Goal: Information Seeking & Learning: Compare options

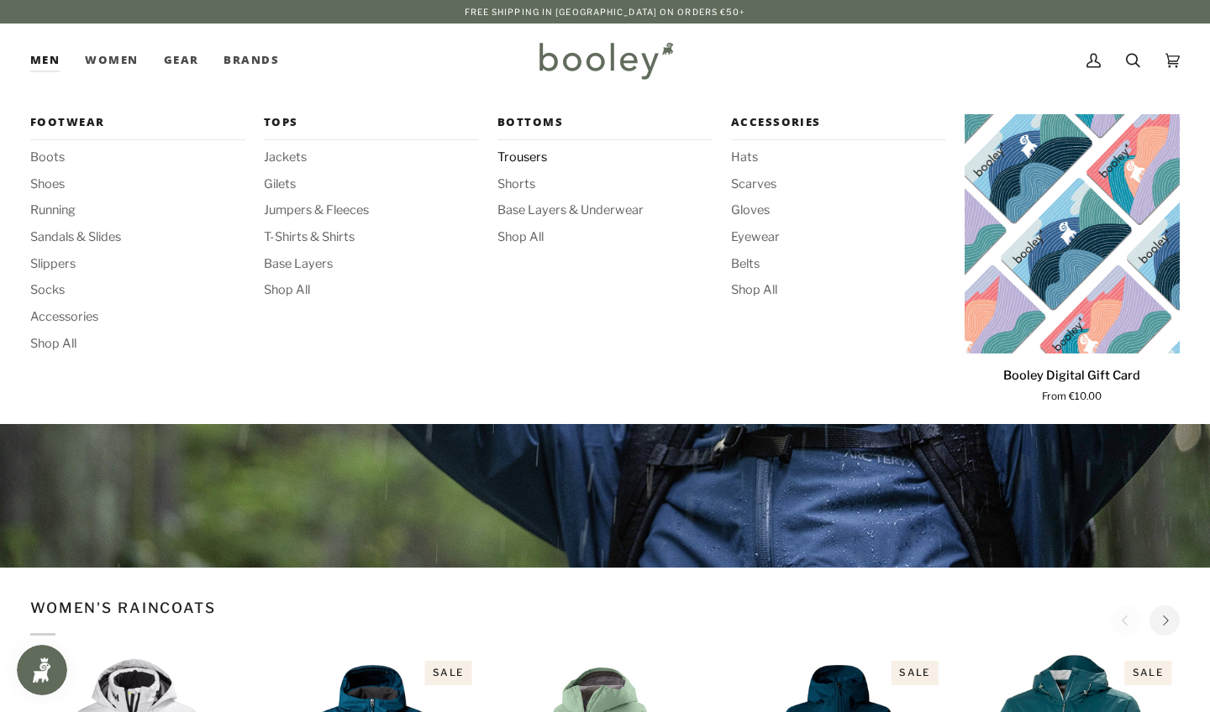
click at [525, 159] on span "Trousers" at bounding box center [604, 158] width 215 height 18
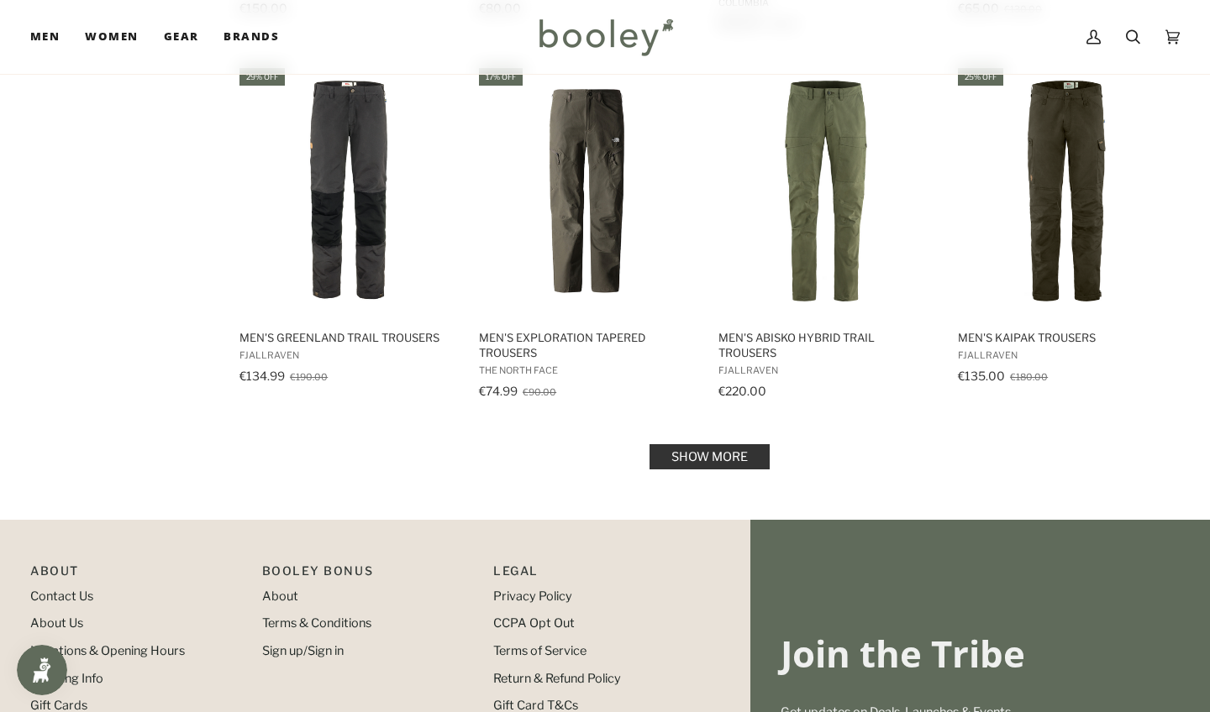
scroll to position [1690, 0]
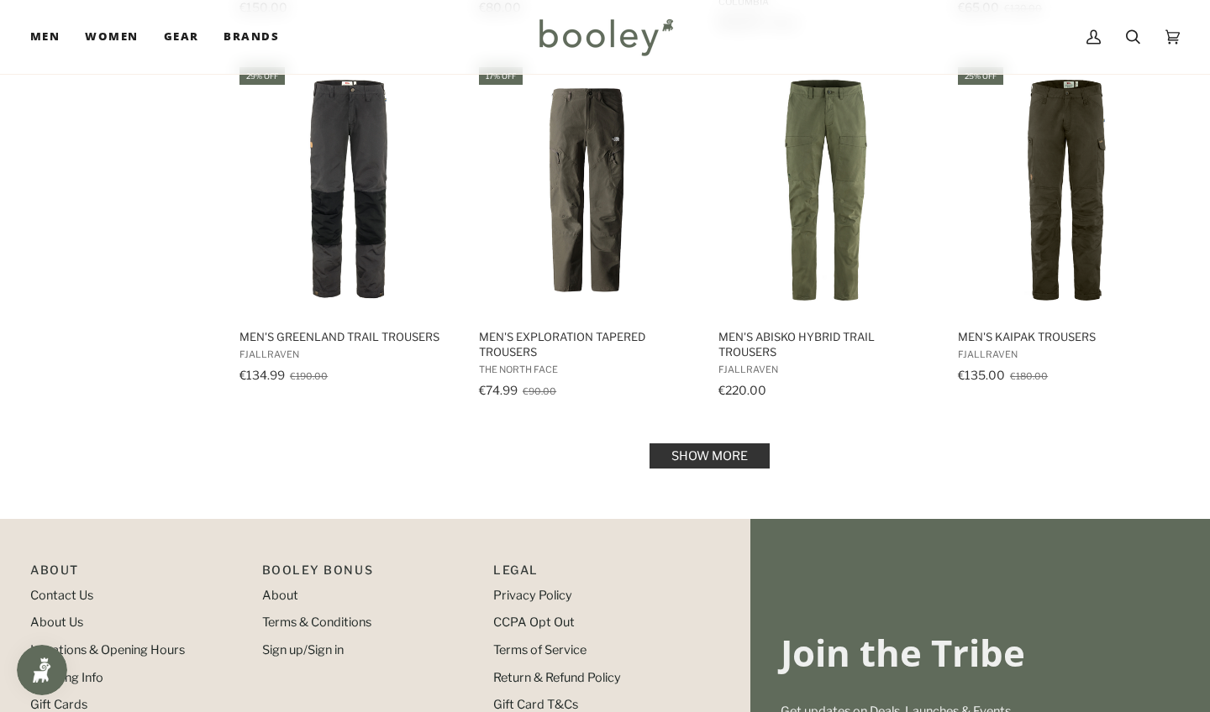
click at [726, 458] on link "Show more" at bounding box center [709, 456] width 120 height 25
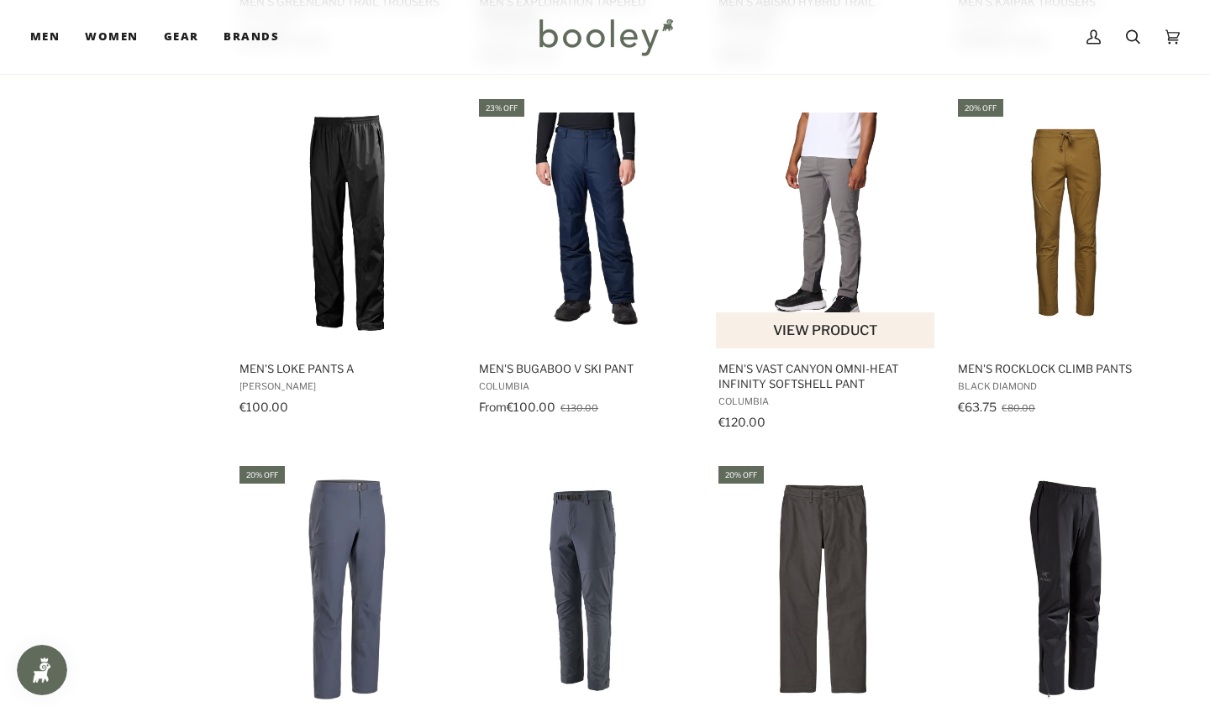
scroll to position [2032, 0]
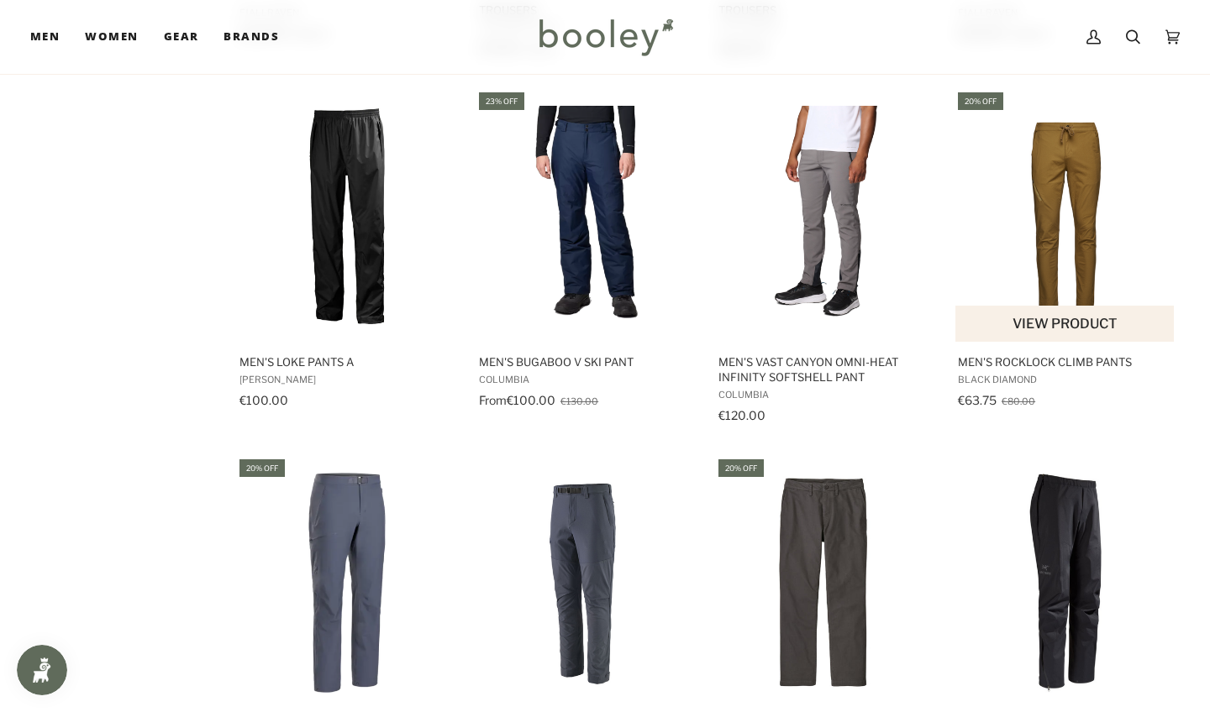
click at [1053, 176] on img "Men's Rocklock Climb Pants" at bounding box center [1065, 216] width 220 height 220
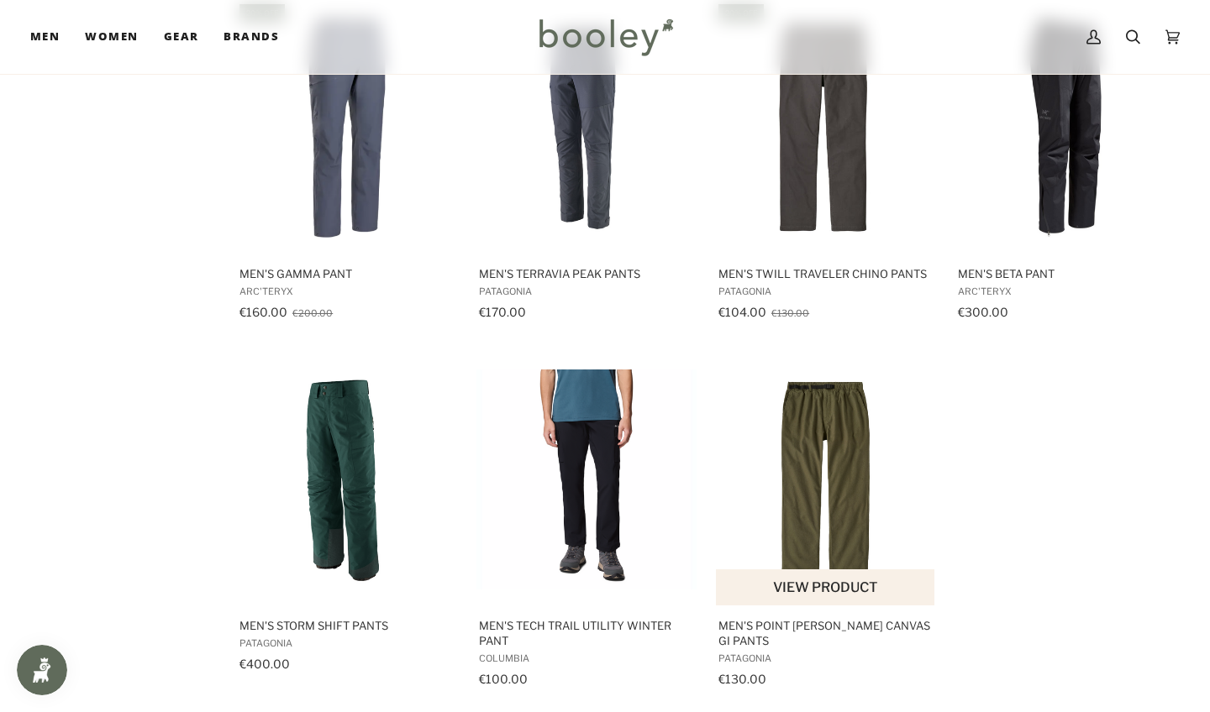
scroll to position [2223, 0]
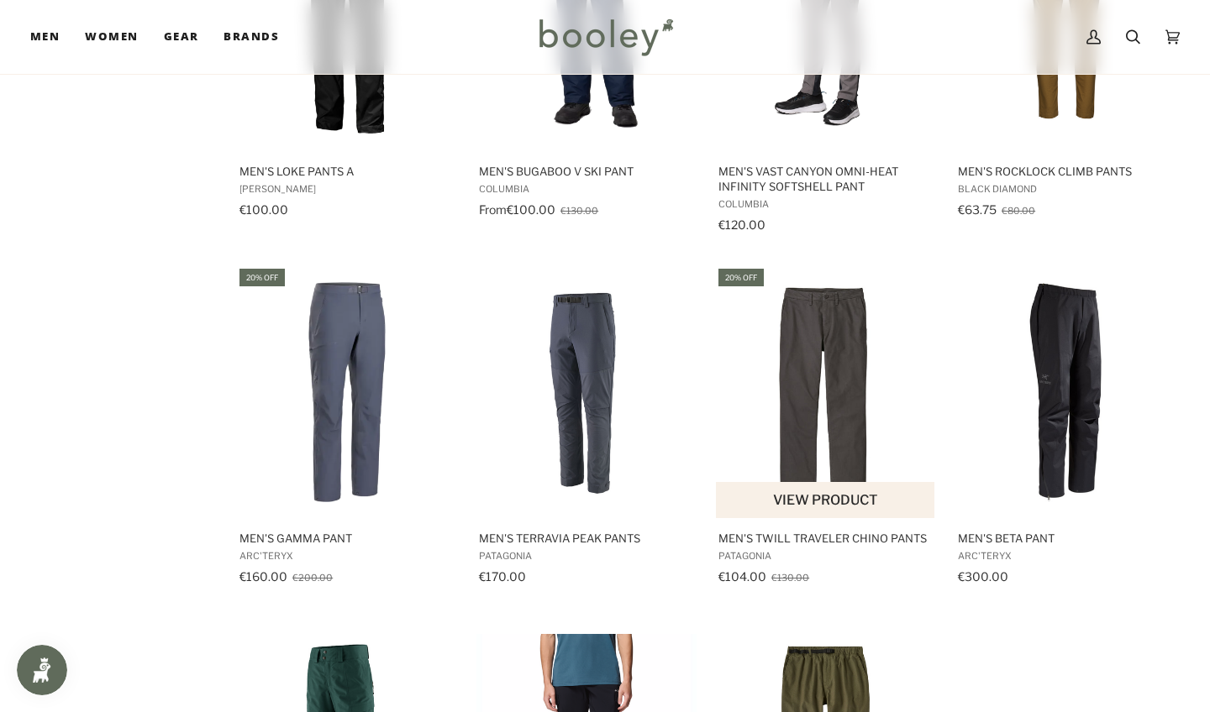
click at [794, 297] on img "Men's Twill Traveler Chino Pants" at bounding box center [826, 392] width 220 height 220
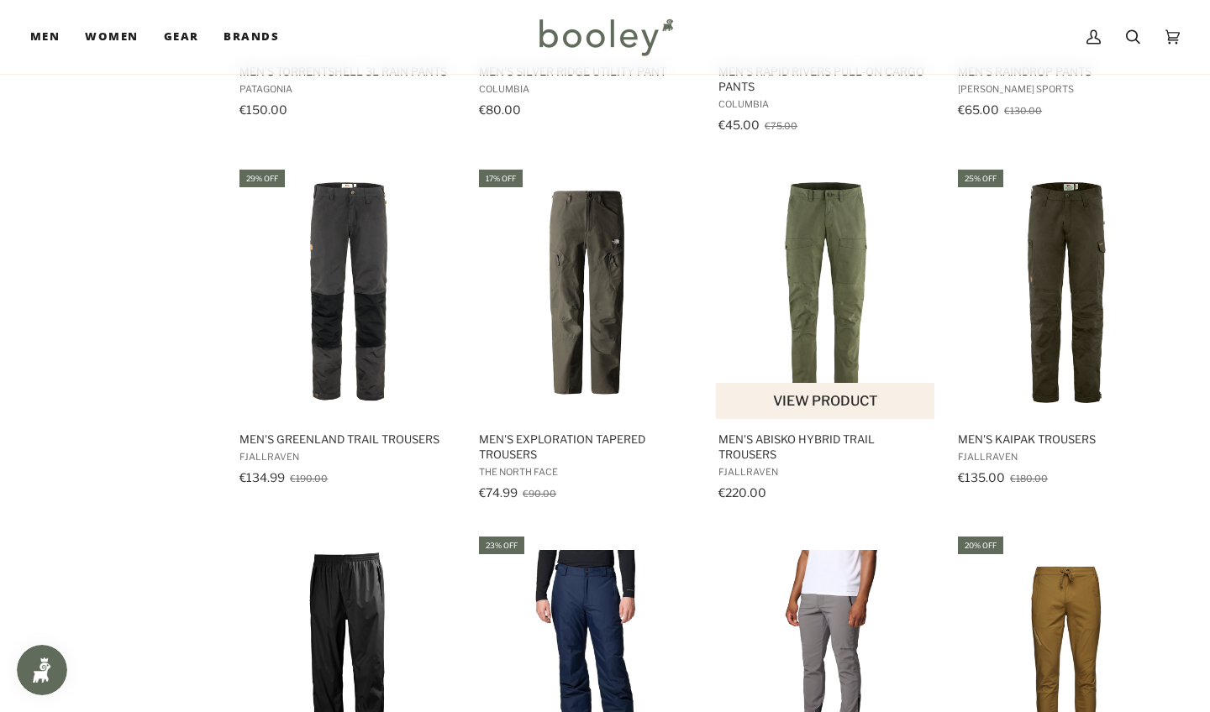
scroll to position [1579, 0]
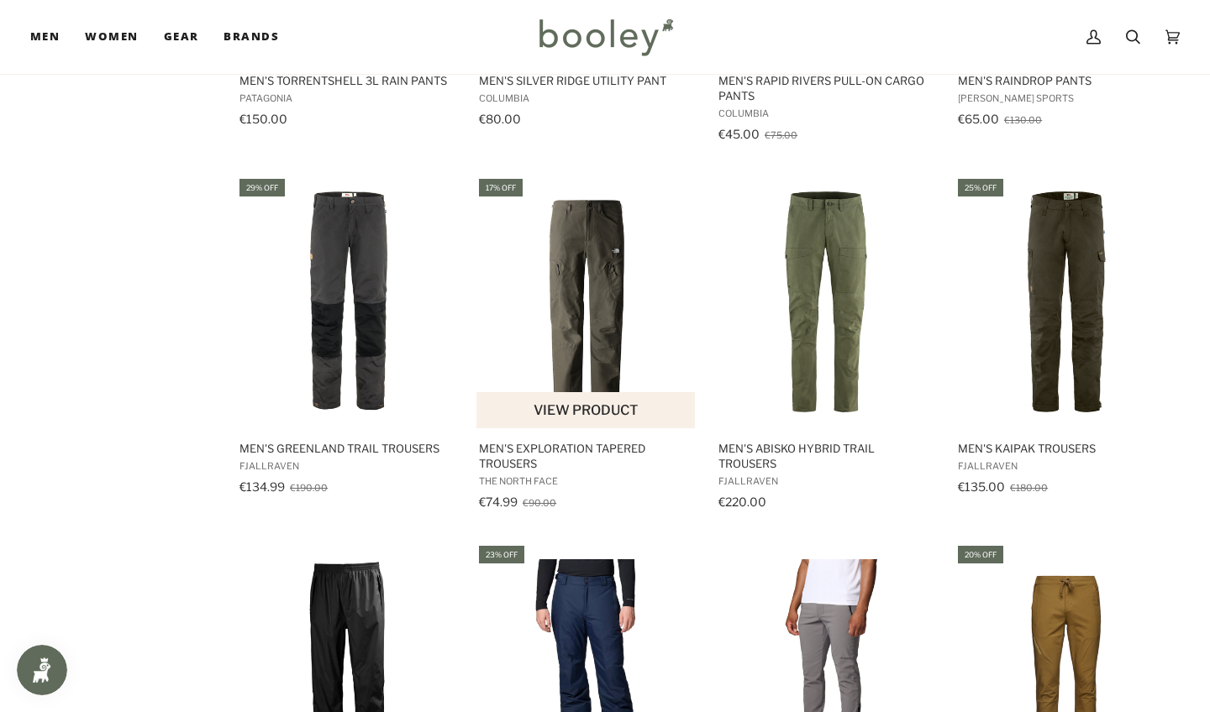
click at [593, 299] on img "Men's Exploration Tapered Trousers" at bounding box center [586, 302] width 220 height 220
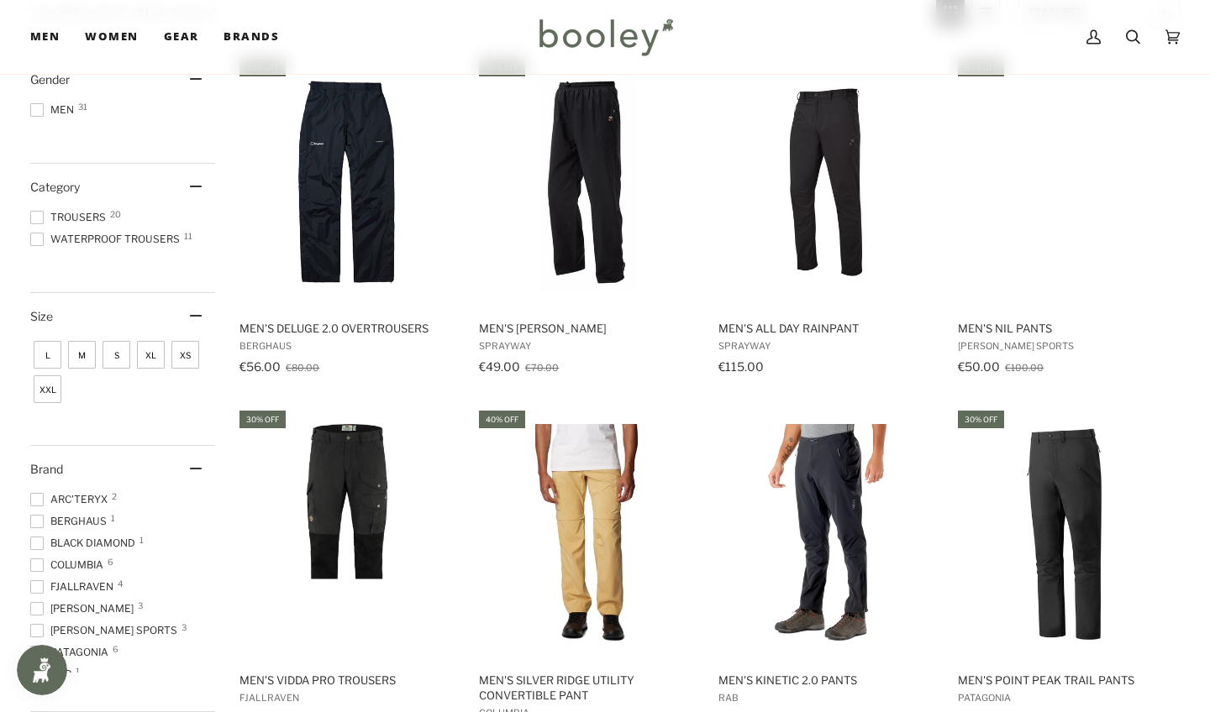
scroll to position [118, 0]
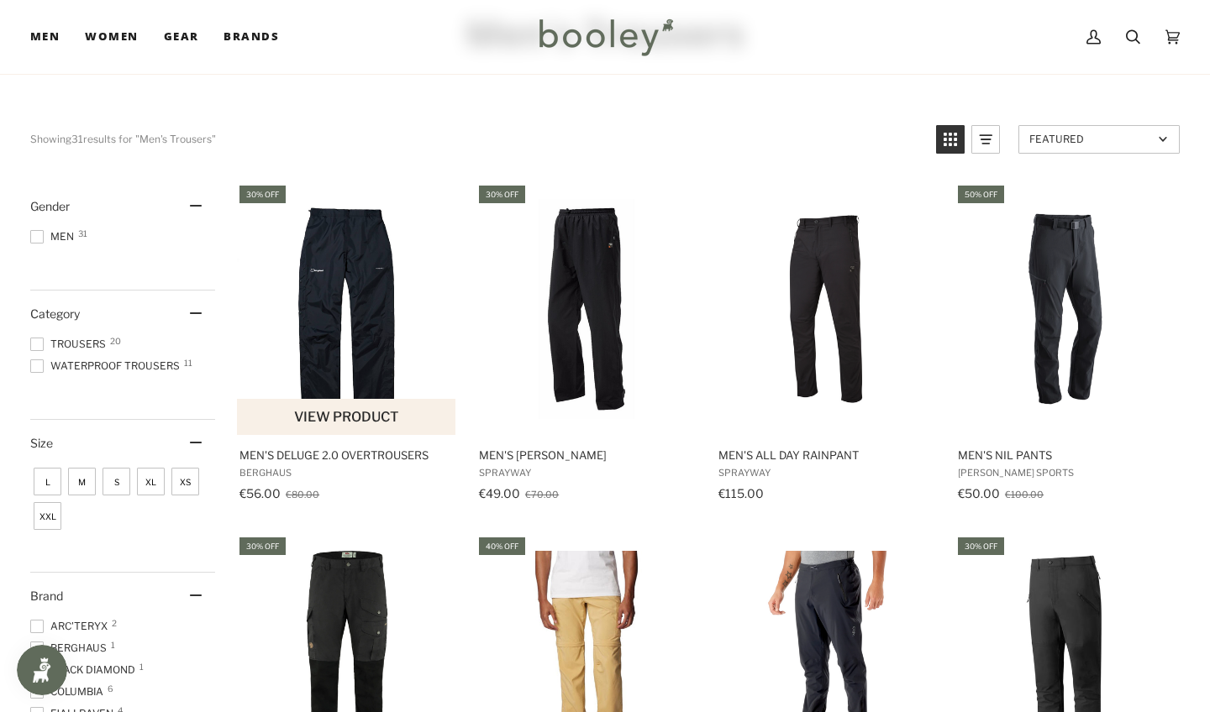
click at [327, 257] on img "Men's Deluge 2.0 Overtrousers" at bounding box center [347, 309] width 220 height 220
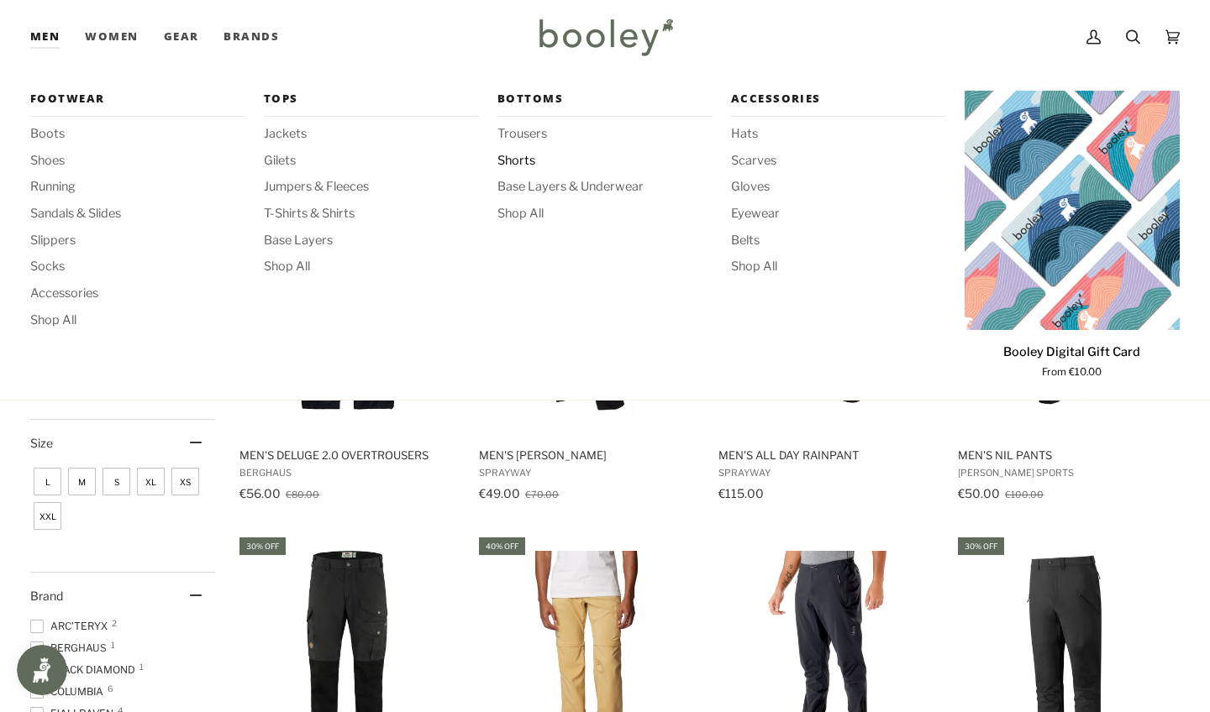
click at [519, 161] on span "Shorts" at bounding box center [604, 161] width 215 height 18
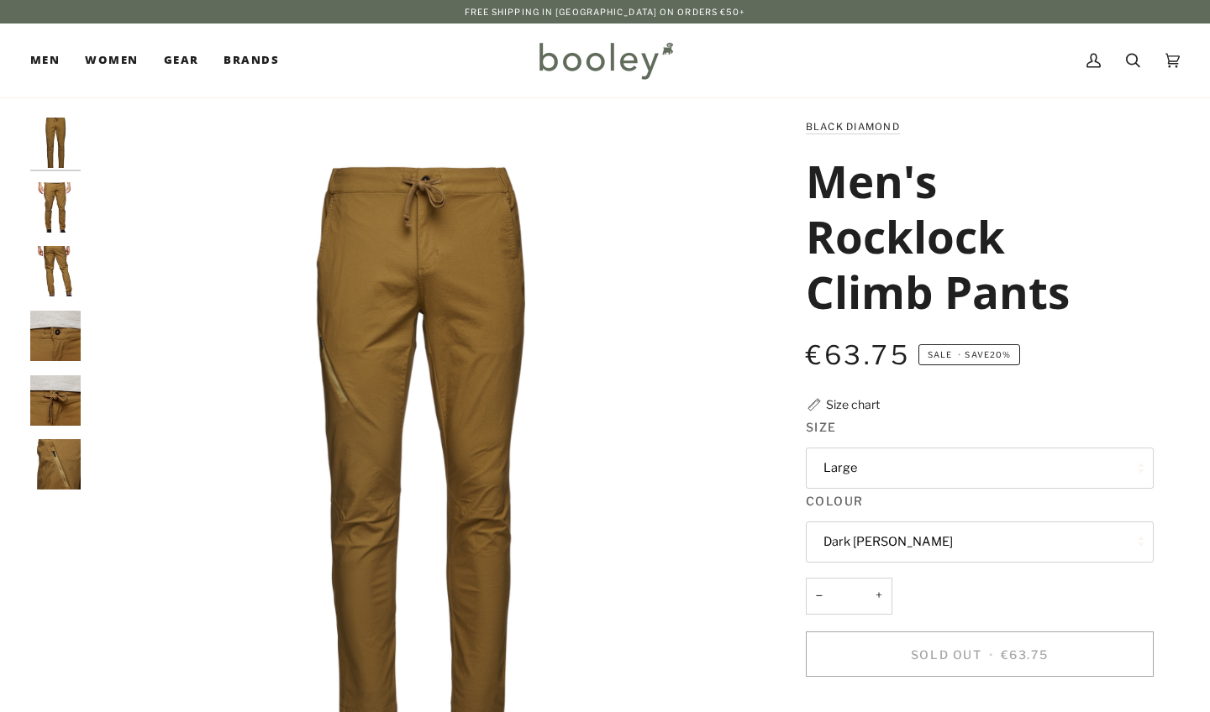
click at [48, 227] on img "Black Diamond Men's Rocklock Climb Pants Dark Curry - Booley Galway" at bounding box center [55, 207] width 50 height 50
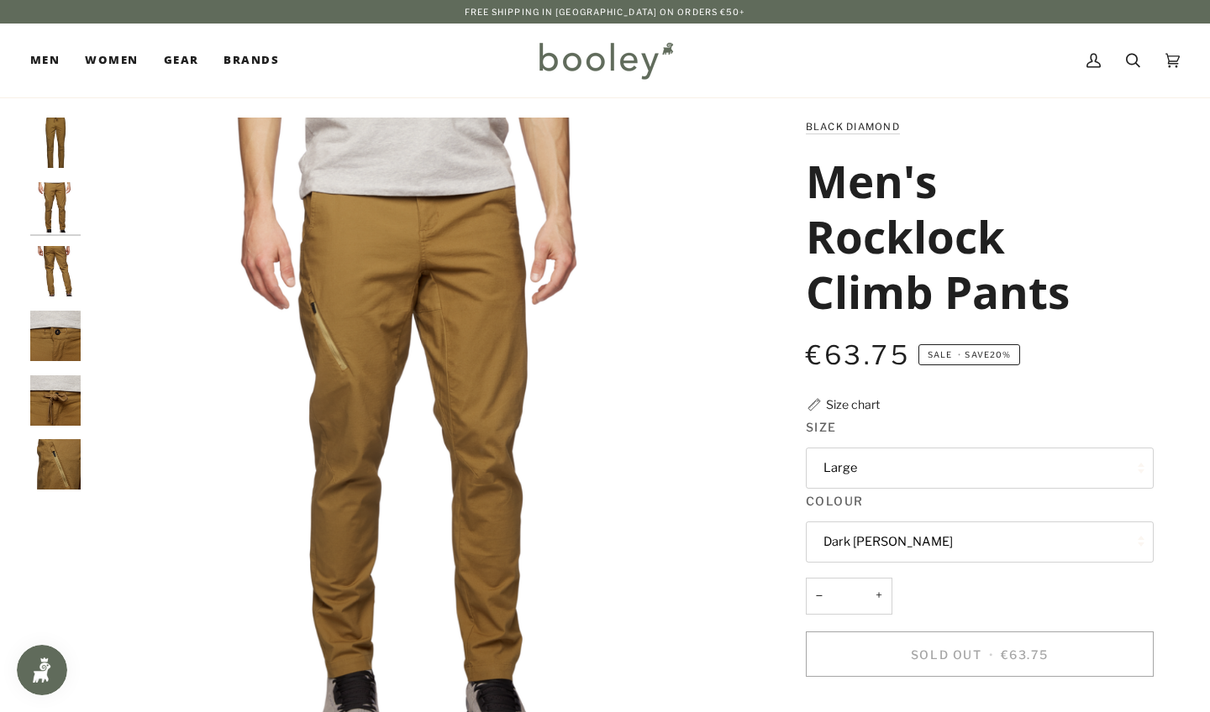
click at [59, 282] on img "Black Diamond Men's Rocklock Climb Pants Dark Curry - Booley Galway" at bounding box center [55, 271] width 50 height 50
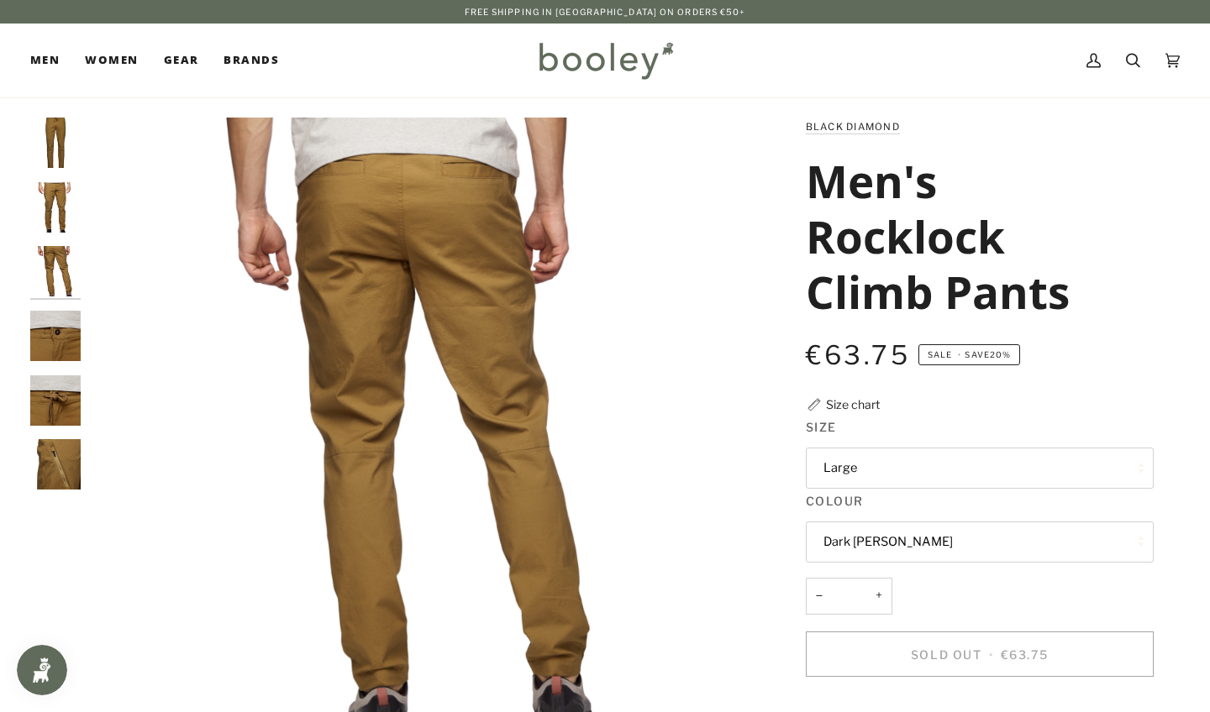
click at [64, 338] on img "Black Diamond Men's Rocklock Climb Pants Dark Curry - Booley Galway" at bounding box center [55, 336] width 50 height 50
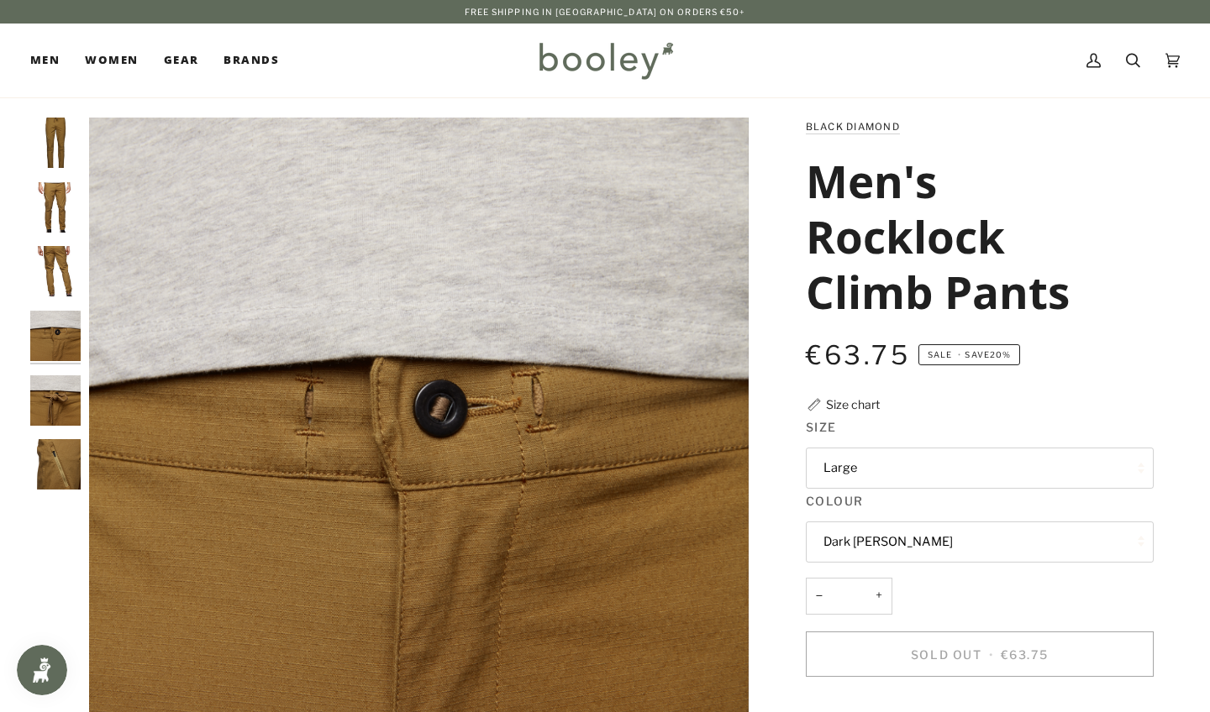
click at [60, 413] on img "Black Diamond Men's Rocklock Climb Pants Dark Curry - Booley Galway" at bounding box center [55, 401] width 50 height 50
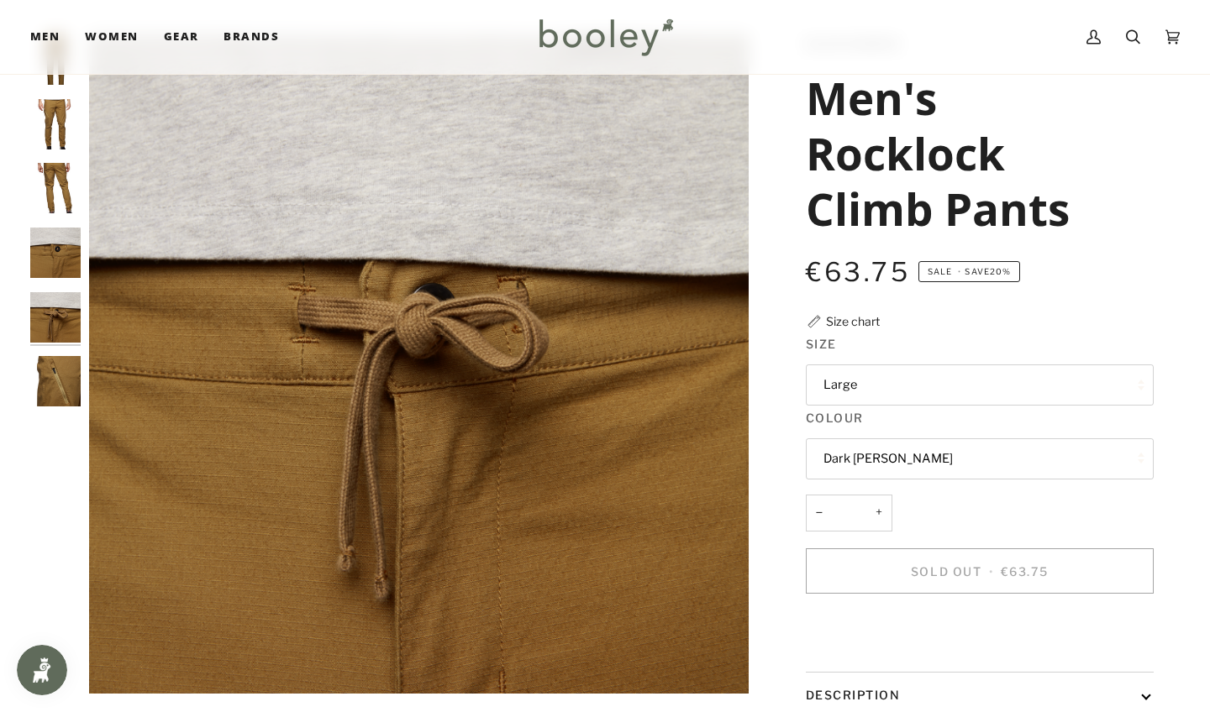
scroll to position [144, 0]
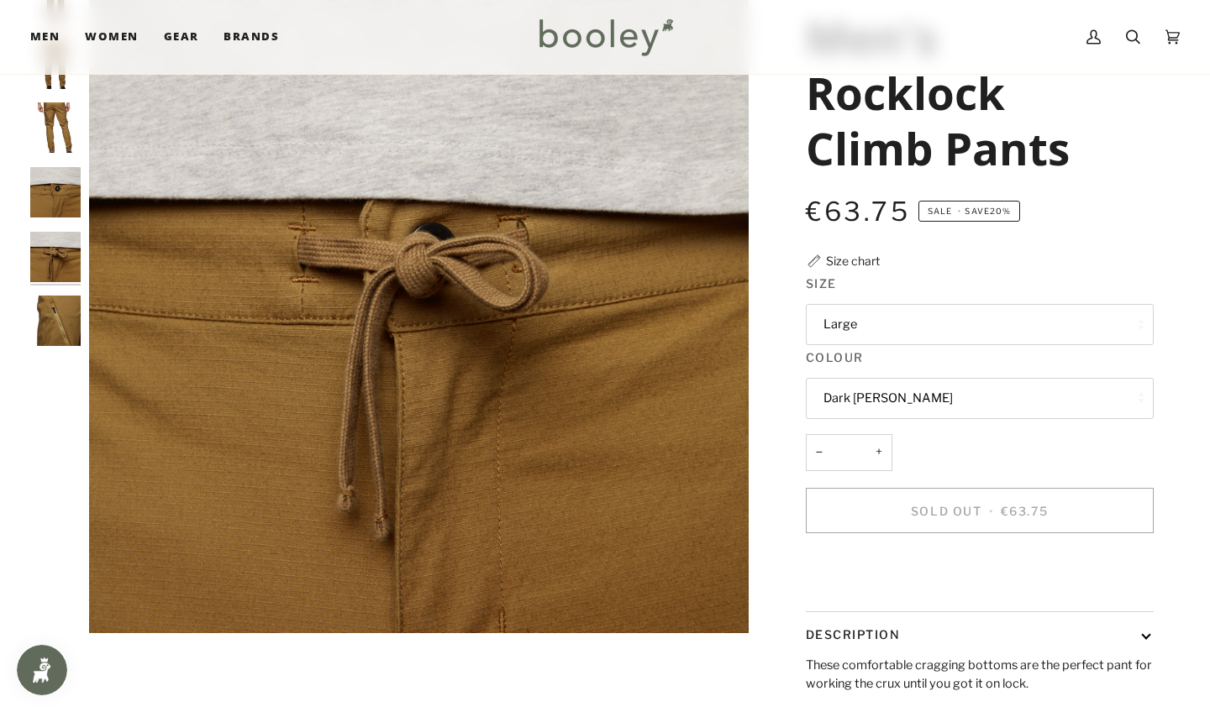
click at [49, 314] on img "Black Diamond Men's Rocklock Climb Pants Dark Curry - Booley Galway" at bounding box center [55, 321] width 50 height 50
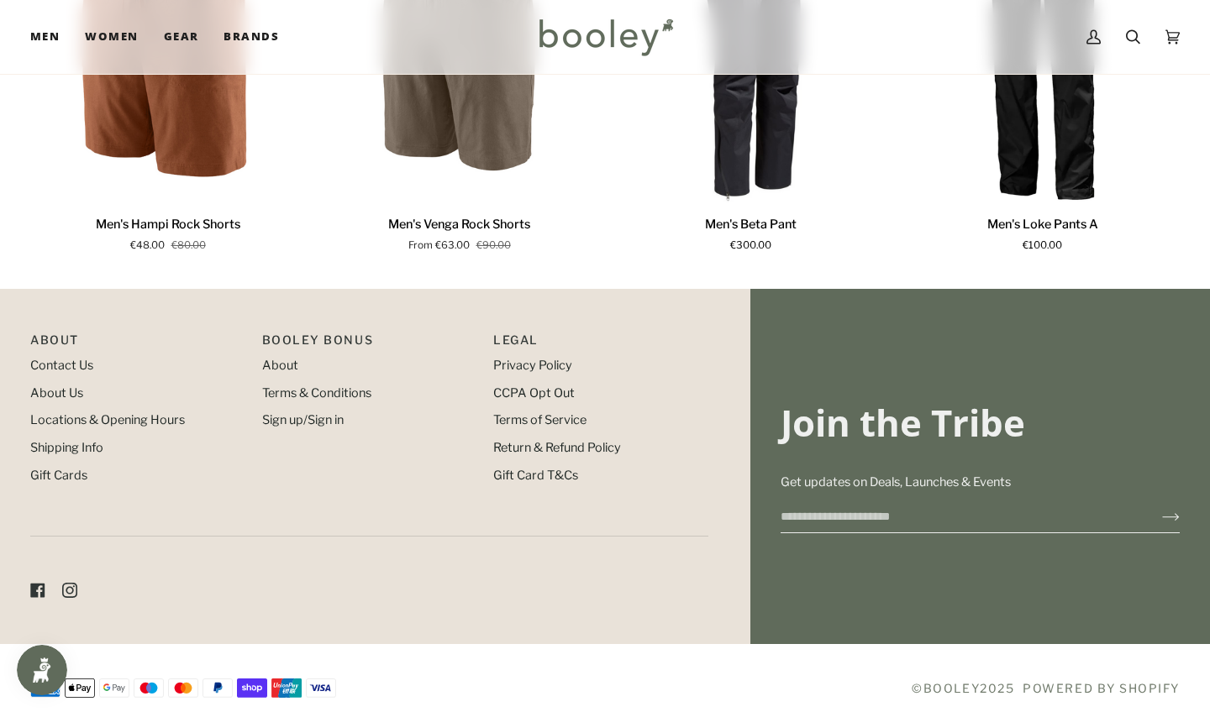
scroll to position [1322, 0]
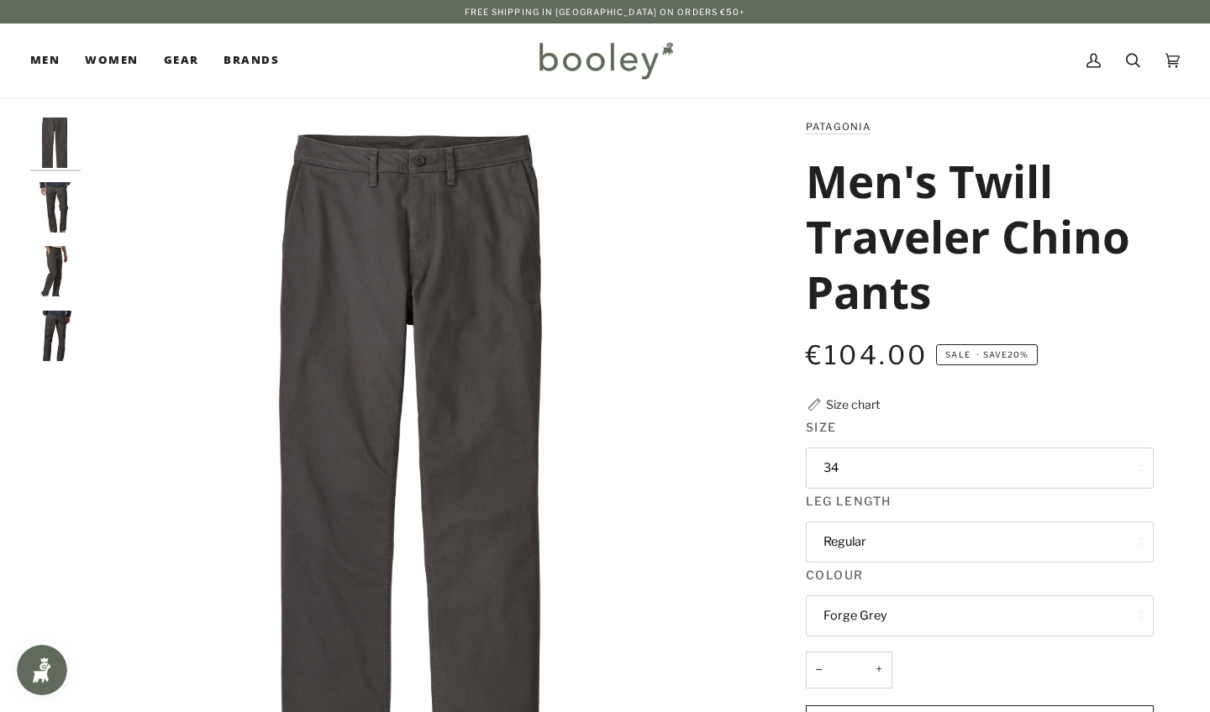
click at [56, 205] on img "Patagonia Men's Twill Traveler Chino Pants - Booley Galway" at bounding box center [55, 207] width 50 height 50
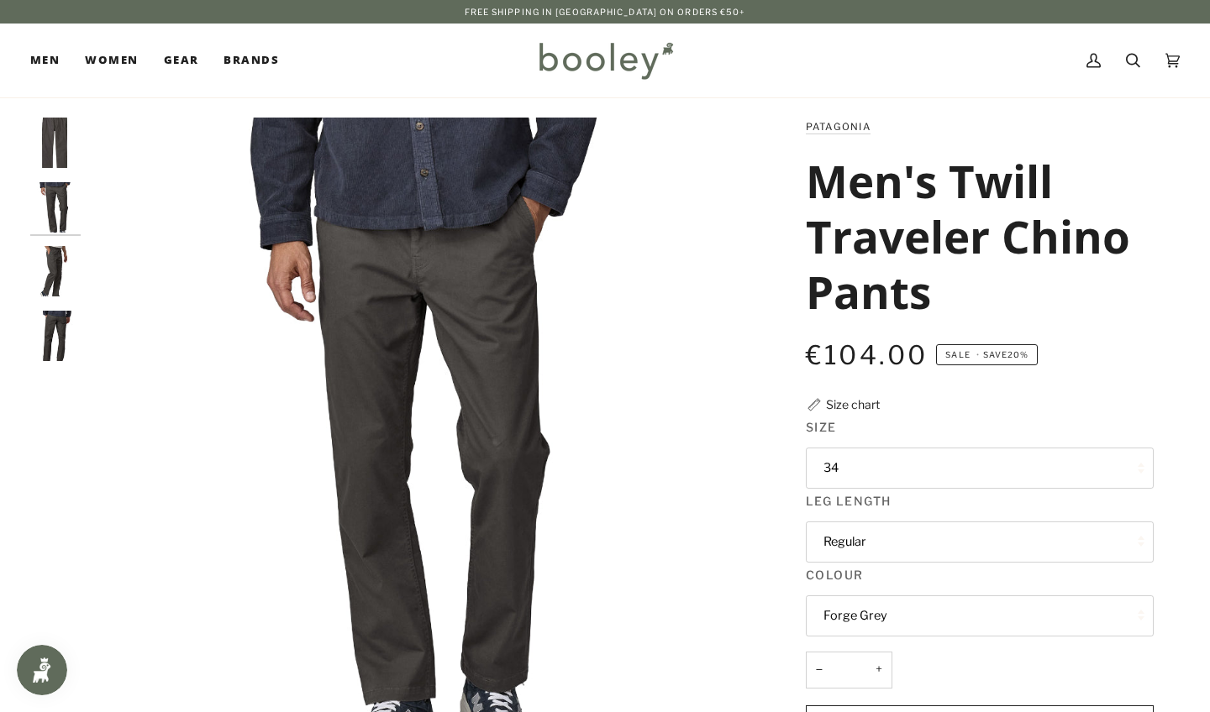
click at [54, 256] on img "Patagonia Men's Twill Traveler Chino Pants - Booley Galway" at bounding box center [55, 271] width 50 height 50
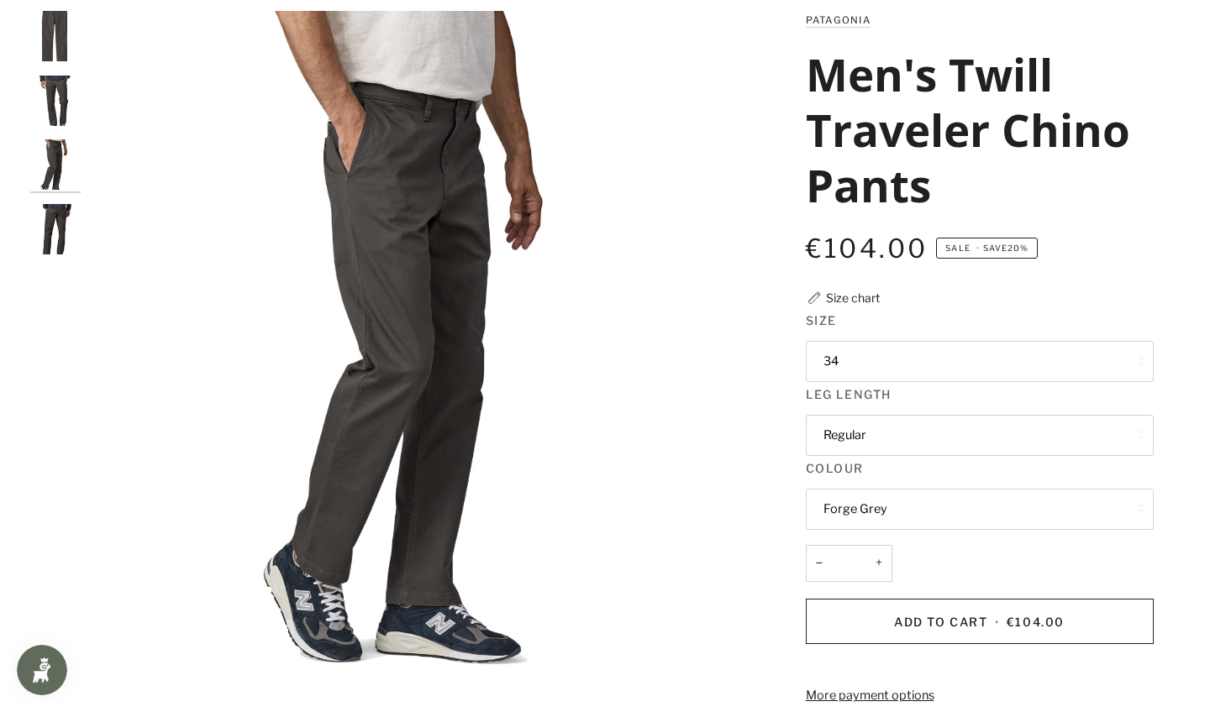
scroll to position [115, 0]
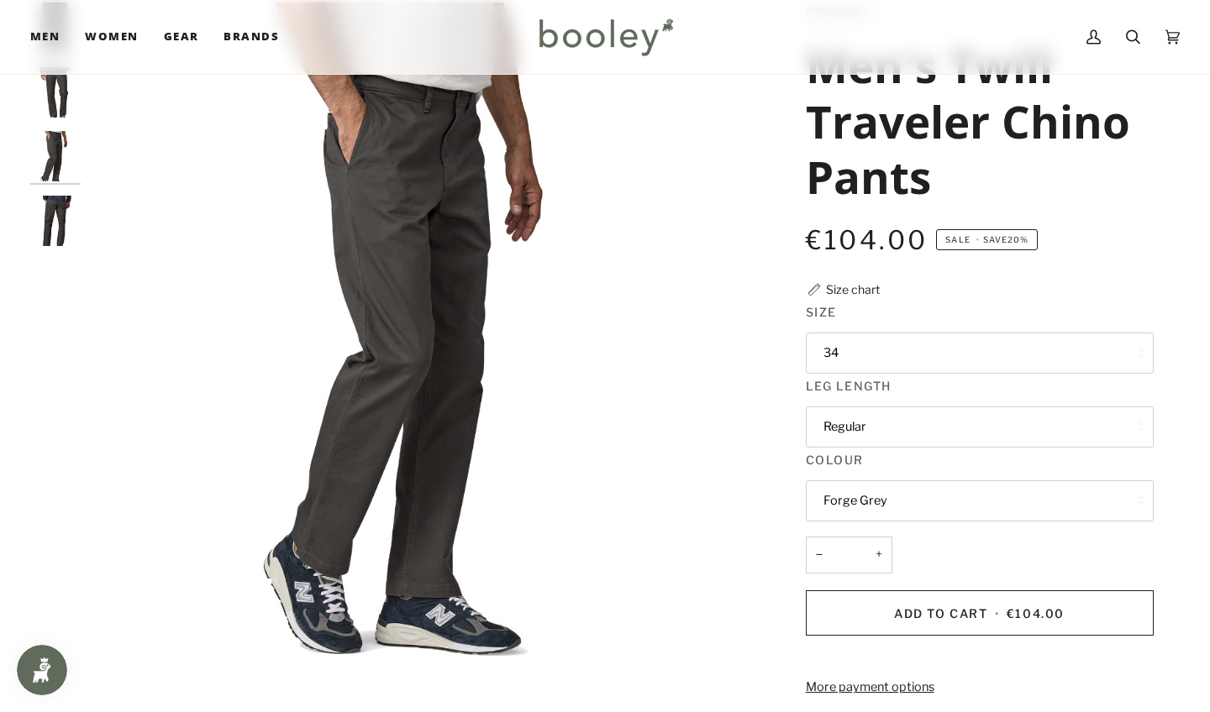
click at [62, 218] on img "Patagonia Men's Twill Traveler Chino Pants - Booley Galway" at bounding box center [55, 221] width 50 height 50
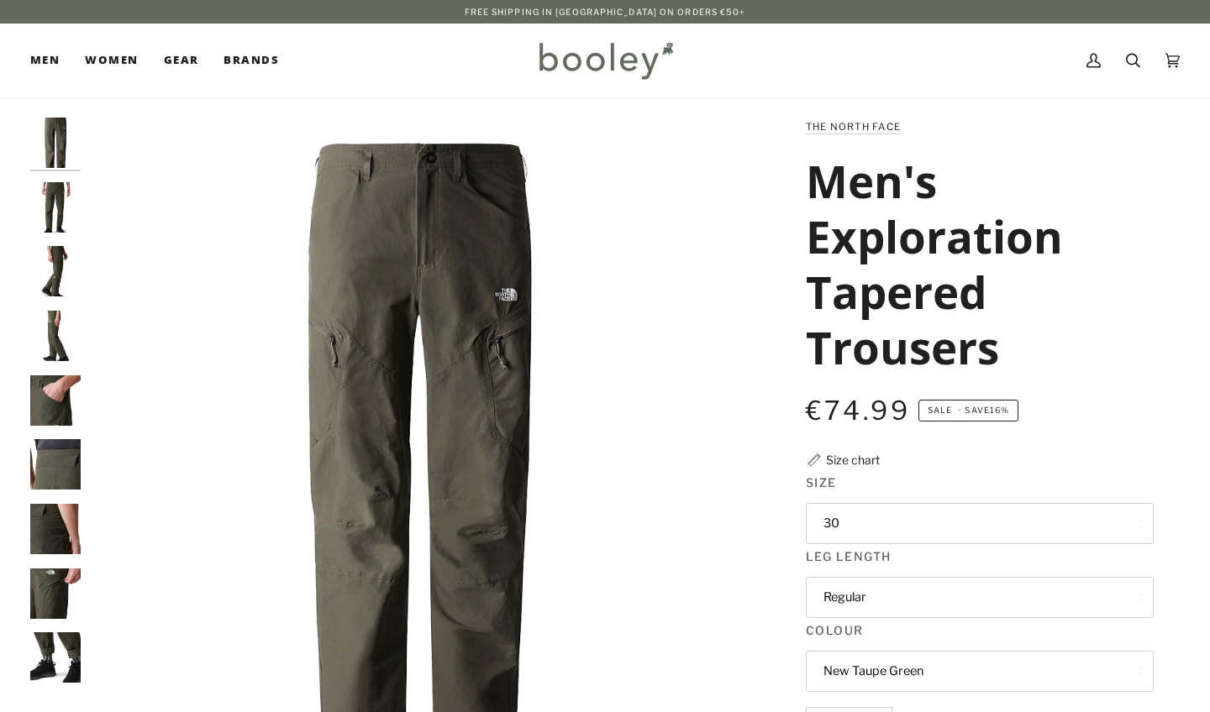
click at [50, 203] on img "The North Face Men's Exploration Regular Tapered Trousers New Taupe Green - Boo…" at bounding box center [55, 207] width 50 height 50
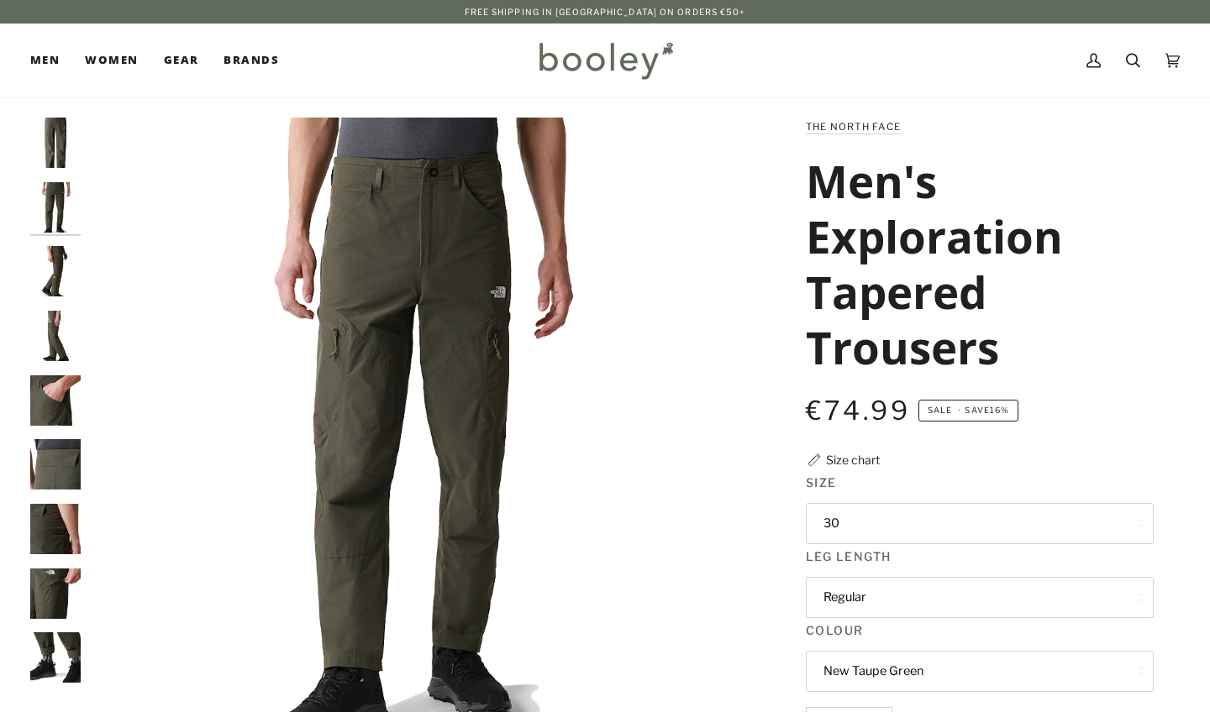
click at [51, 283] on img "The North Face Men's Exploration Regular Tapered Trousers New Taupe Green - Boo…" at bounding box center [55, 271] width 50 height 50
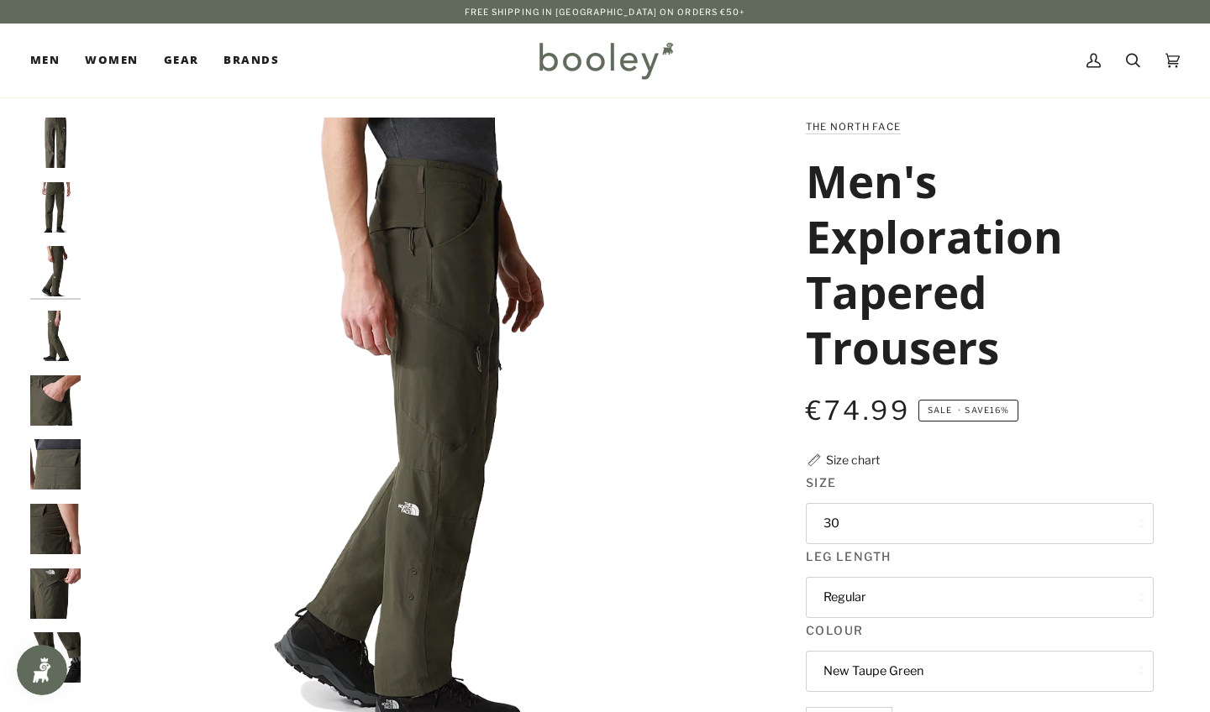
click at [58, 403] on img "The North Face Men's Exploration Regular Tapered Trousers New Taupe Green - Boo…" at bounding box center [55, 401] width 50 height 50
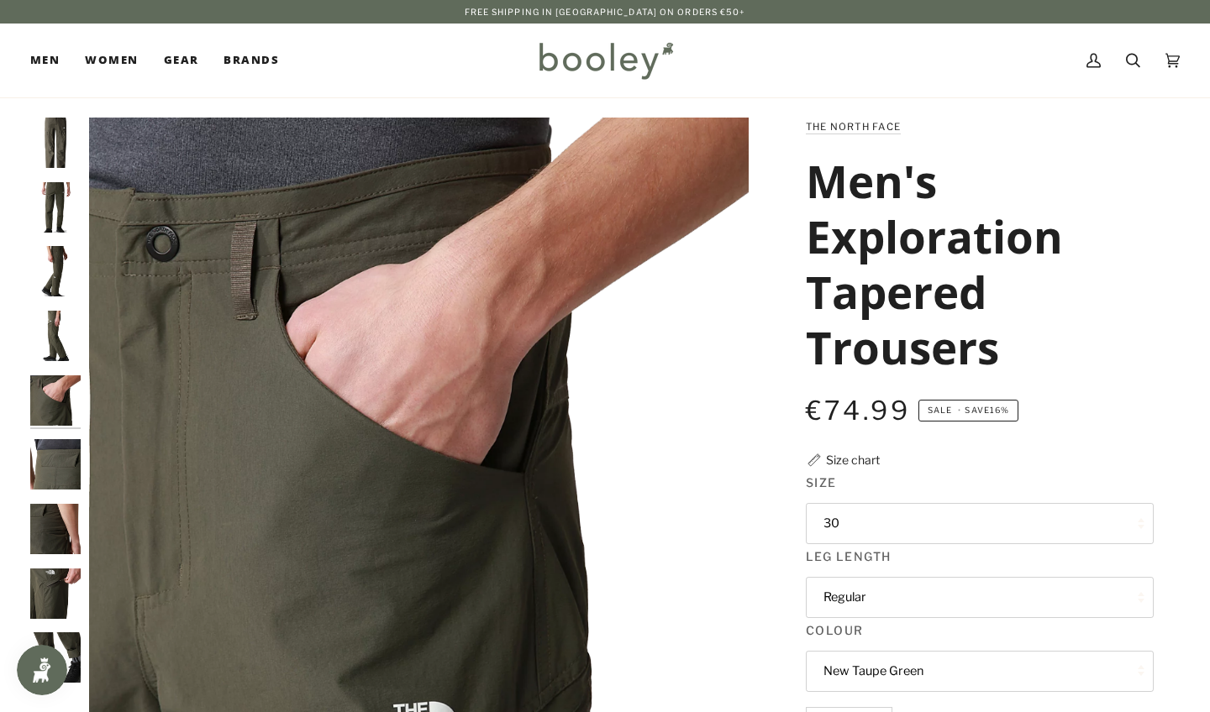
click at [55, 505] on img "The North Face Men's Exploration Regular Tapered Trousers New Taupe Green - Boo…" at bounding box center [55, 529] width 50 height 50
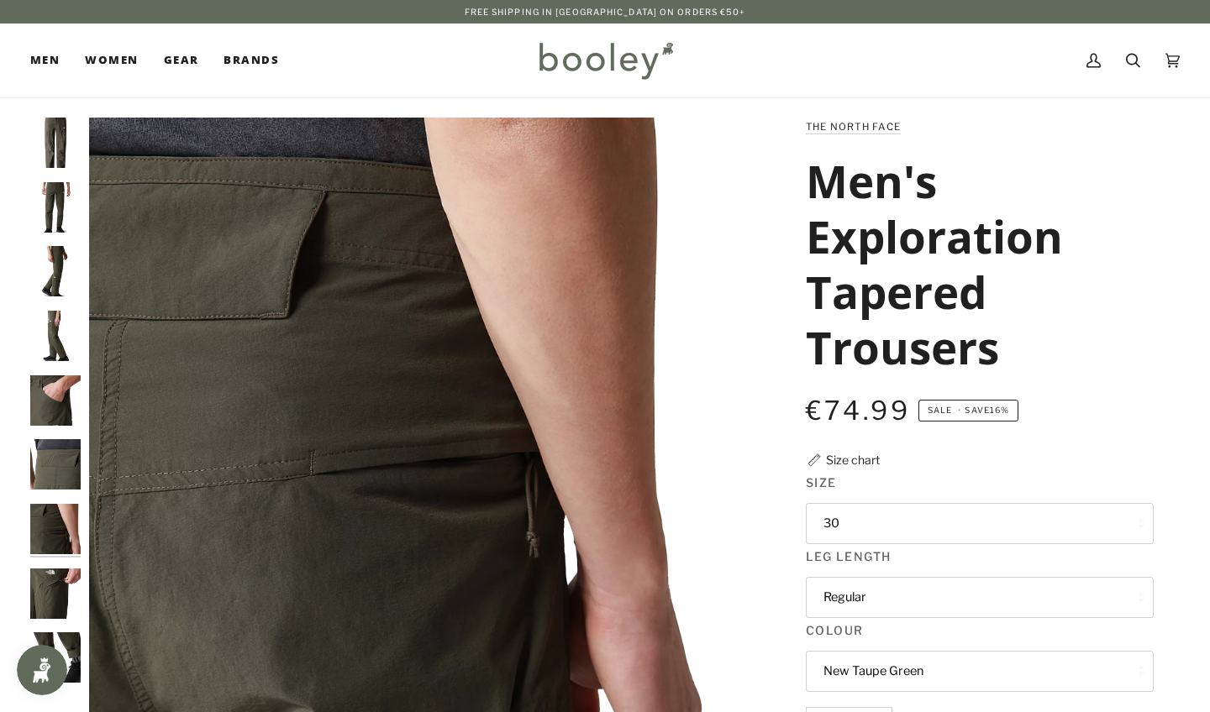
click at [50, 606] on img "The North Face Men's Exploration Regular Tapered Trousers New Taupe Green - Boo…" at bounding box center [55, 594] width 50 height 50
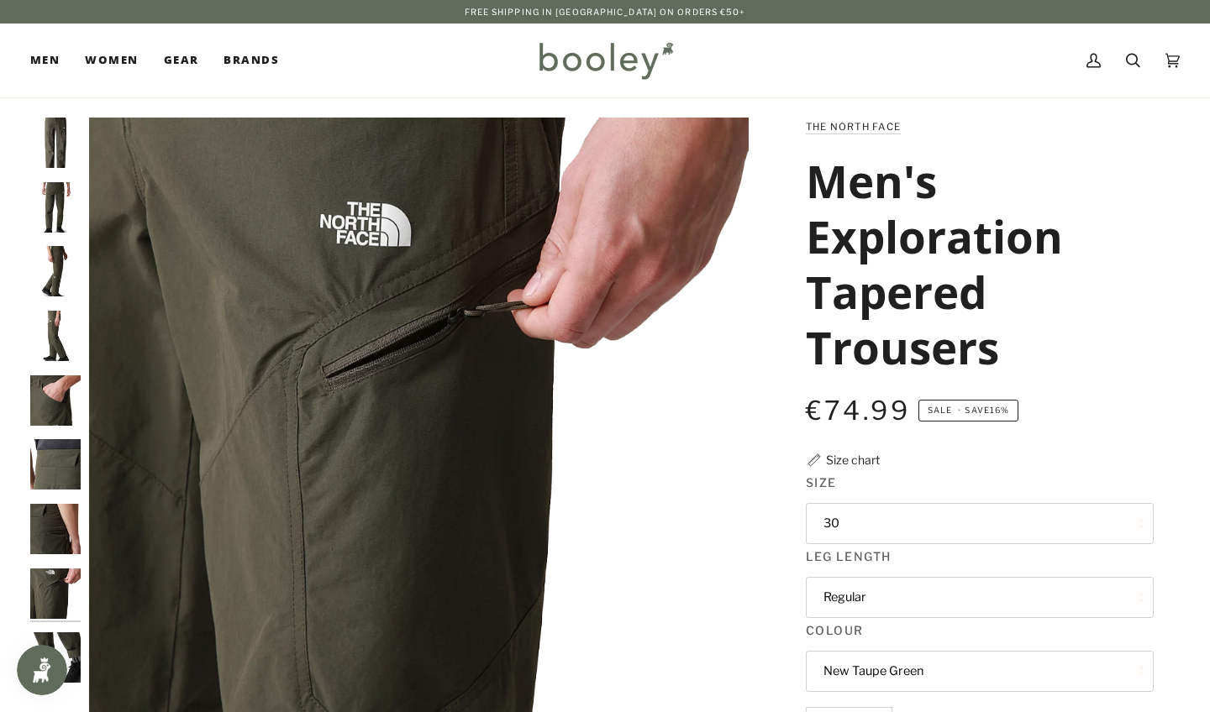
click at [55, 647] on body at bounding box center [42, 670] width 50 height 50
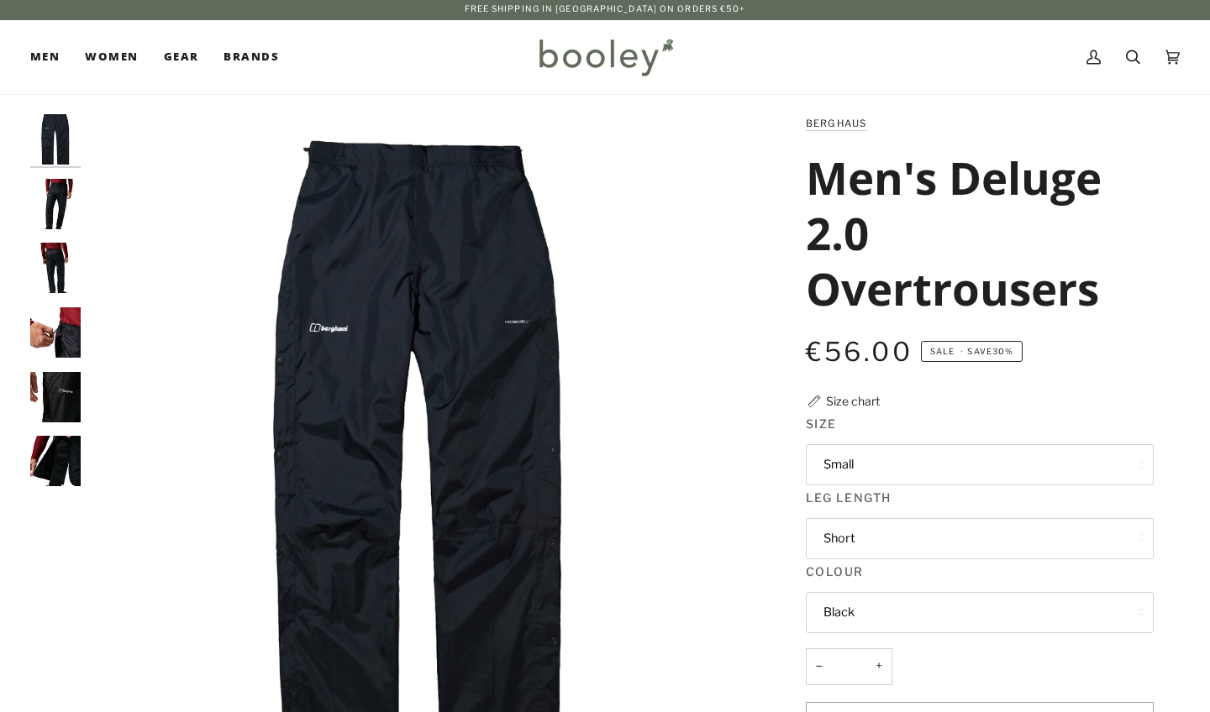
click at [55, 191] on img "Berghaus Men's Deluge 2.0 Overtrousers - Booley Galway" at bounding box center [55, 204] width 50 height 50
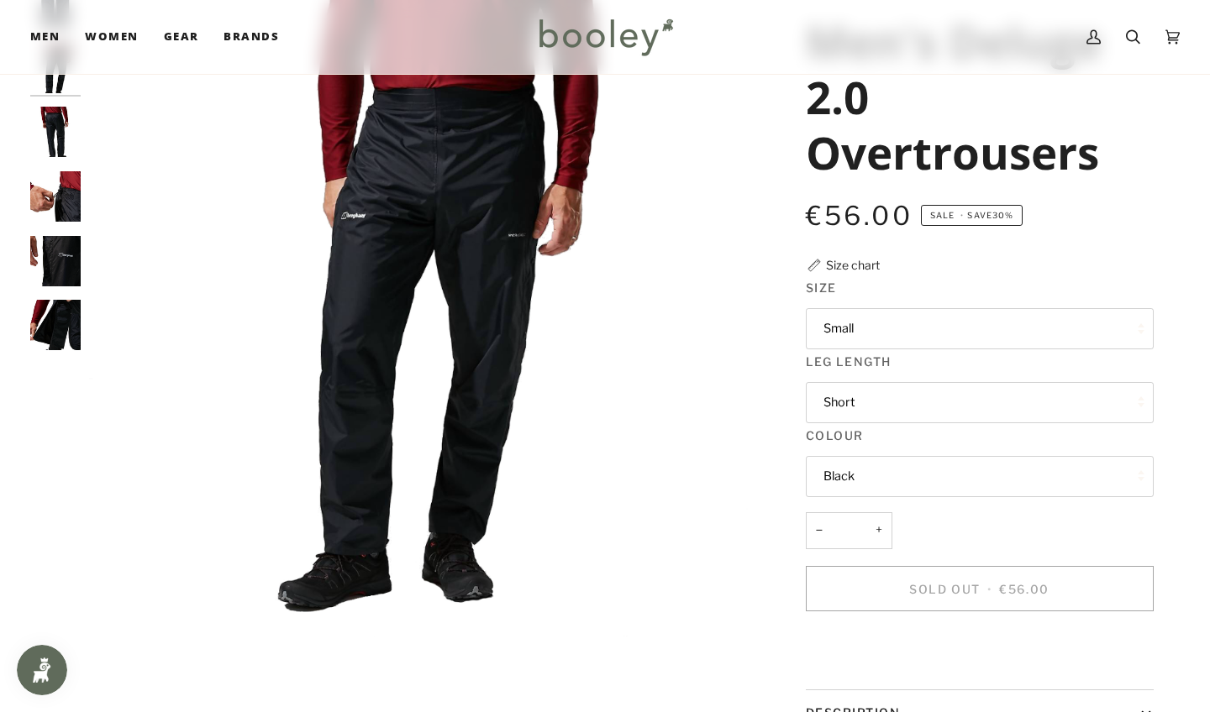
scroll to position [148, 0]
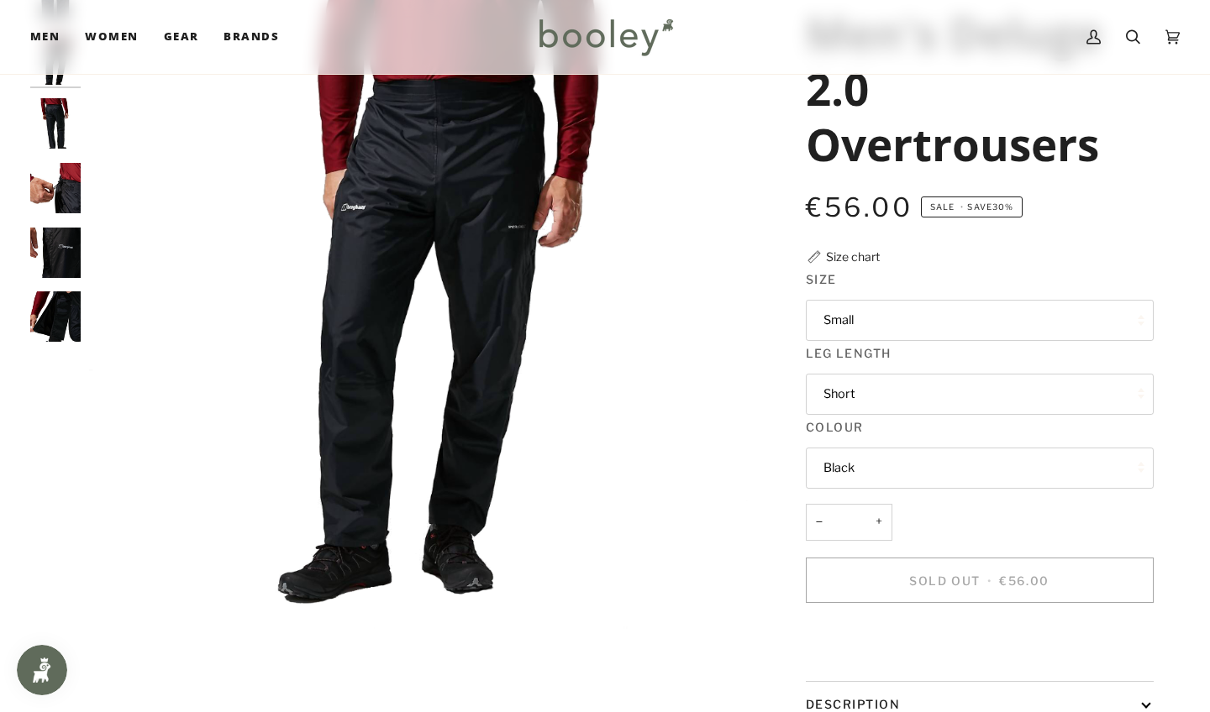
click at [65, 182] on img "Berghaus Men's Deluge 2.0 Overtrousers - Booley Galway" at bounding box center [55, 188] width 50 height 50
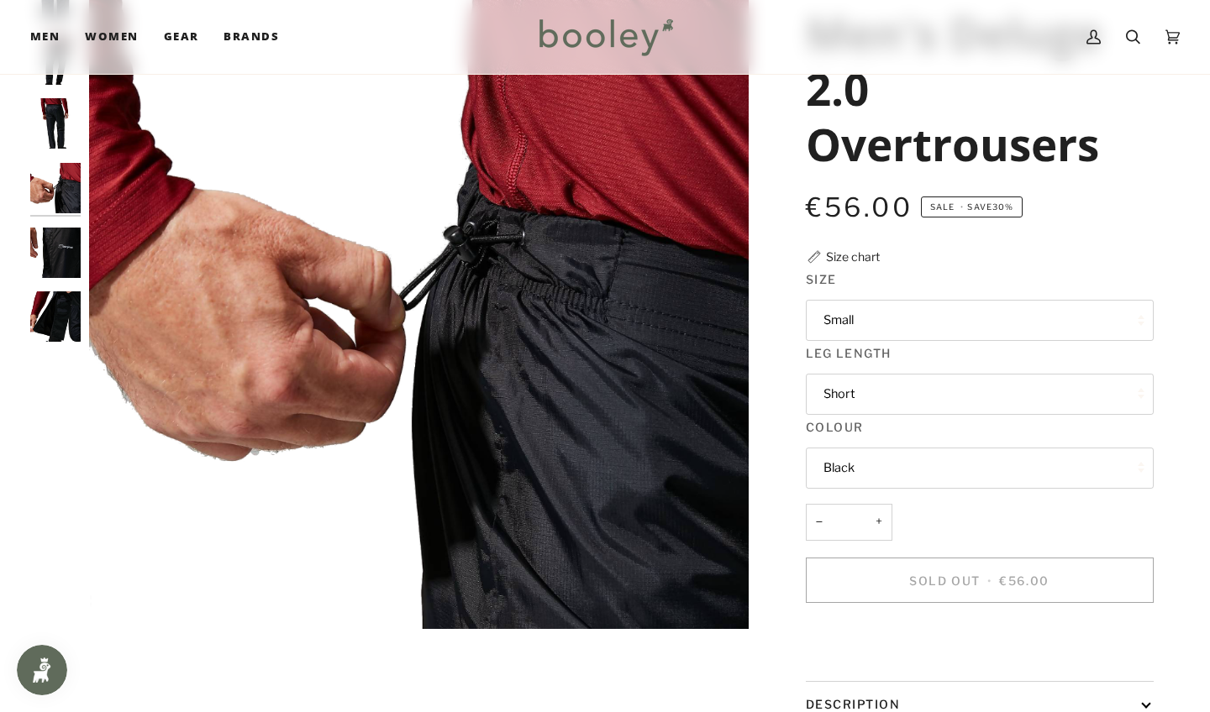
click at [56, 243] on img "Berghaus Men's Deluge 2.0 Overtrousers - Booley Galway" at bounding box center [55, 253] width 50 height 50
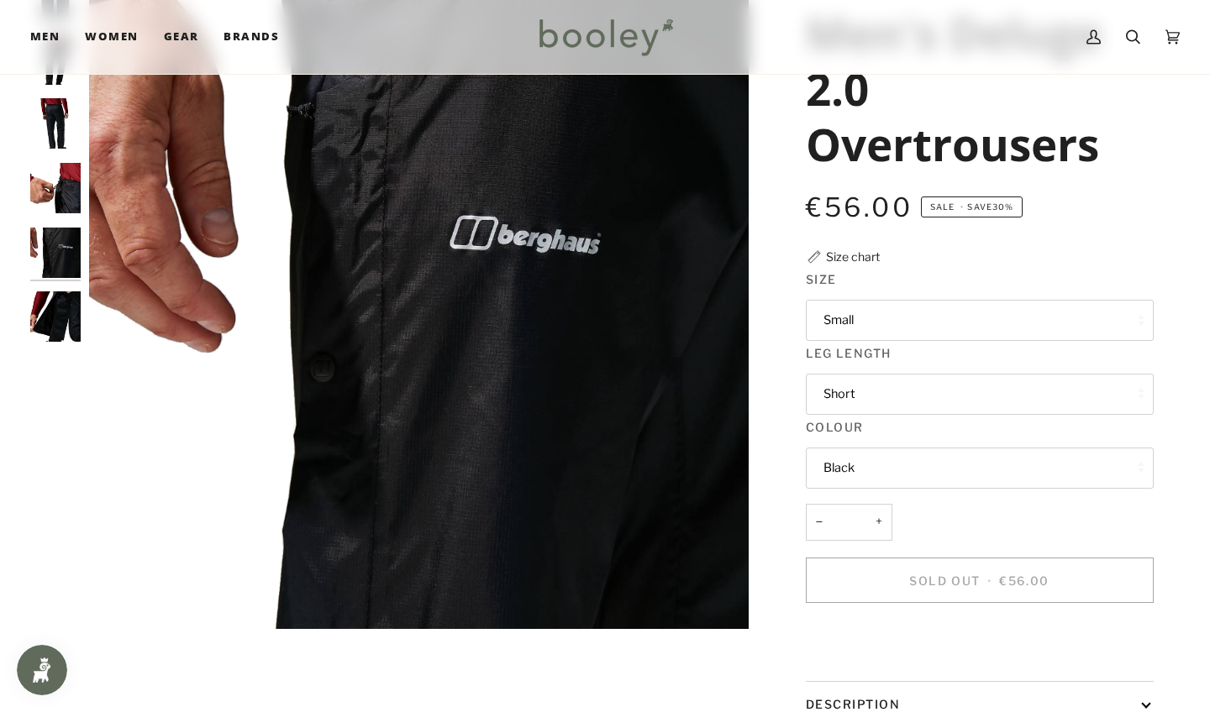
click at [60, 334] on img "Berghaus Men's Deluge 2.0 Overtrousers - Booley Galway" at bounding box center [55, 317] width 50 height 50
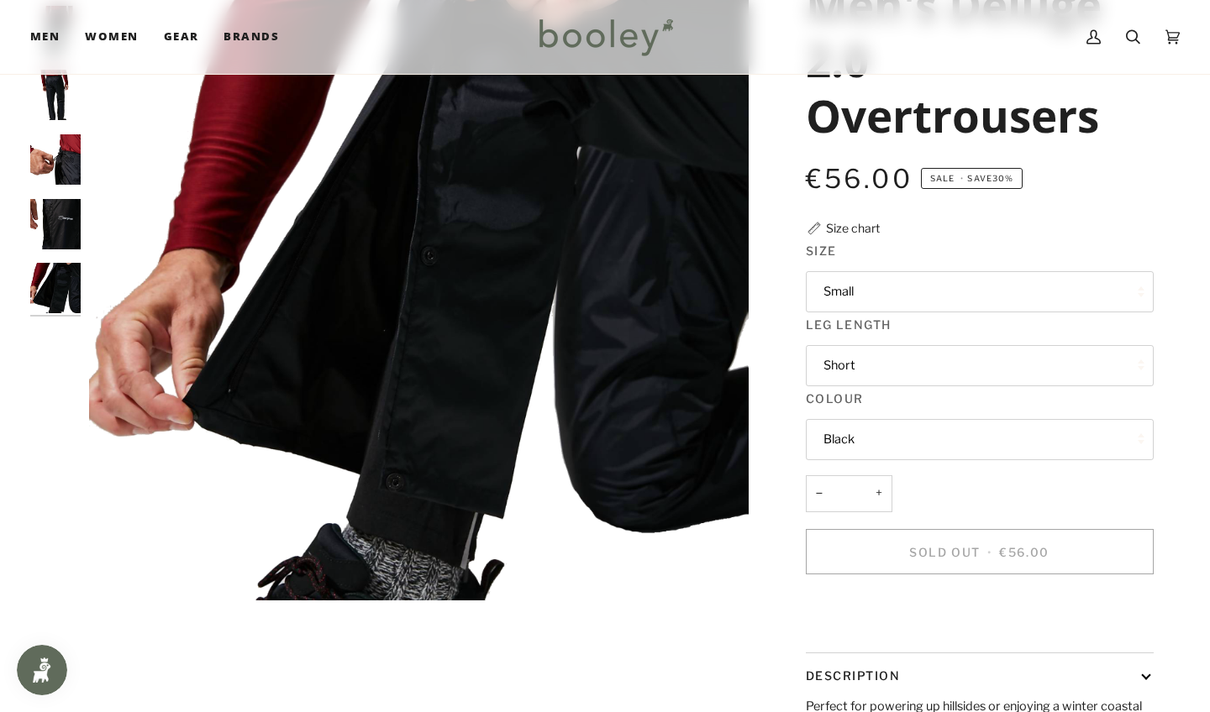
scroll to position [178, 0]
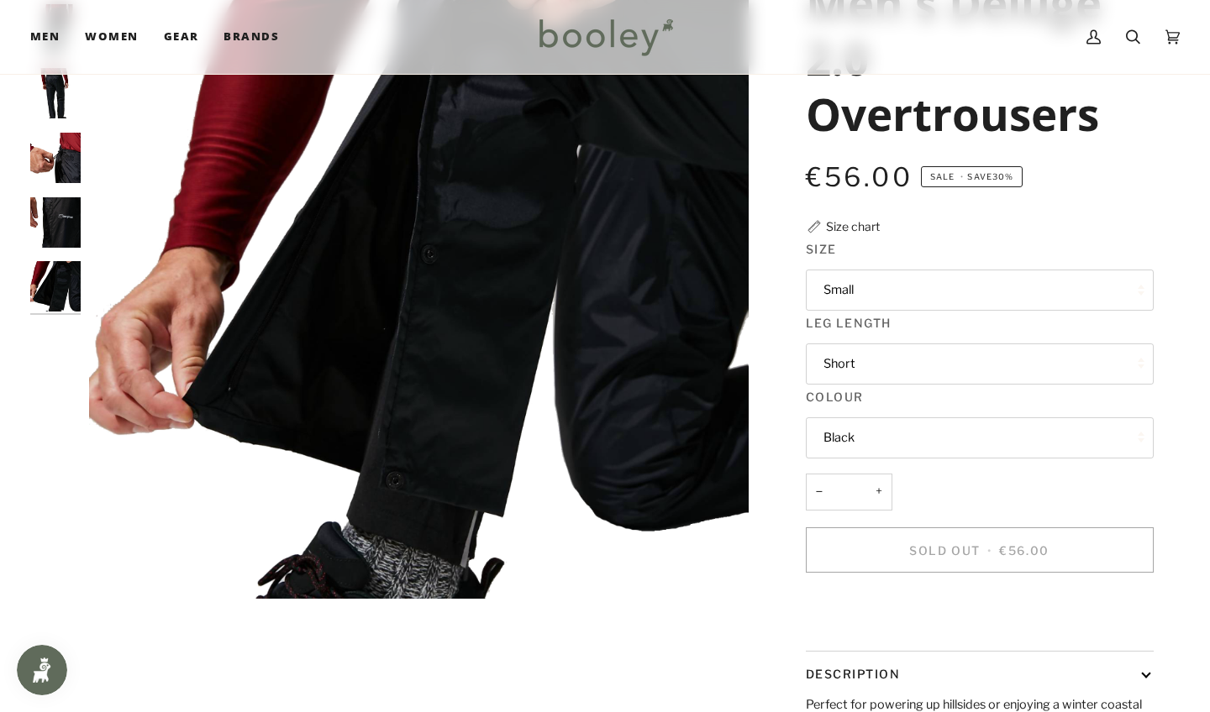
click at [885, 295] on button "Small" at bounding box center [980, 290] width 348 height 41
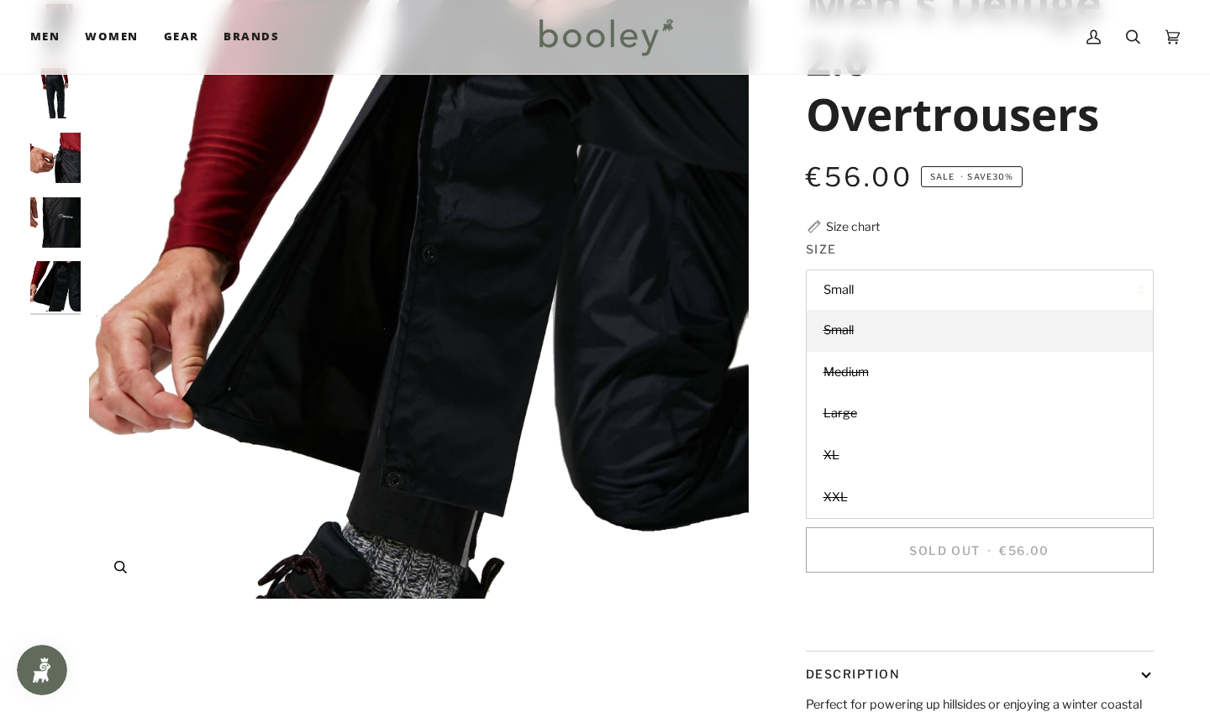
click at [728, 328] on img "Berghaus Men's Deluge 2.0 Overtrousers - Booley Galway" at bounding box center [418, 269] width 659 height 659
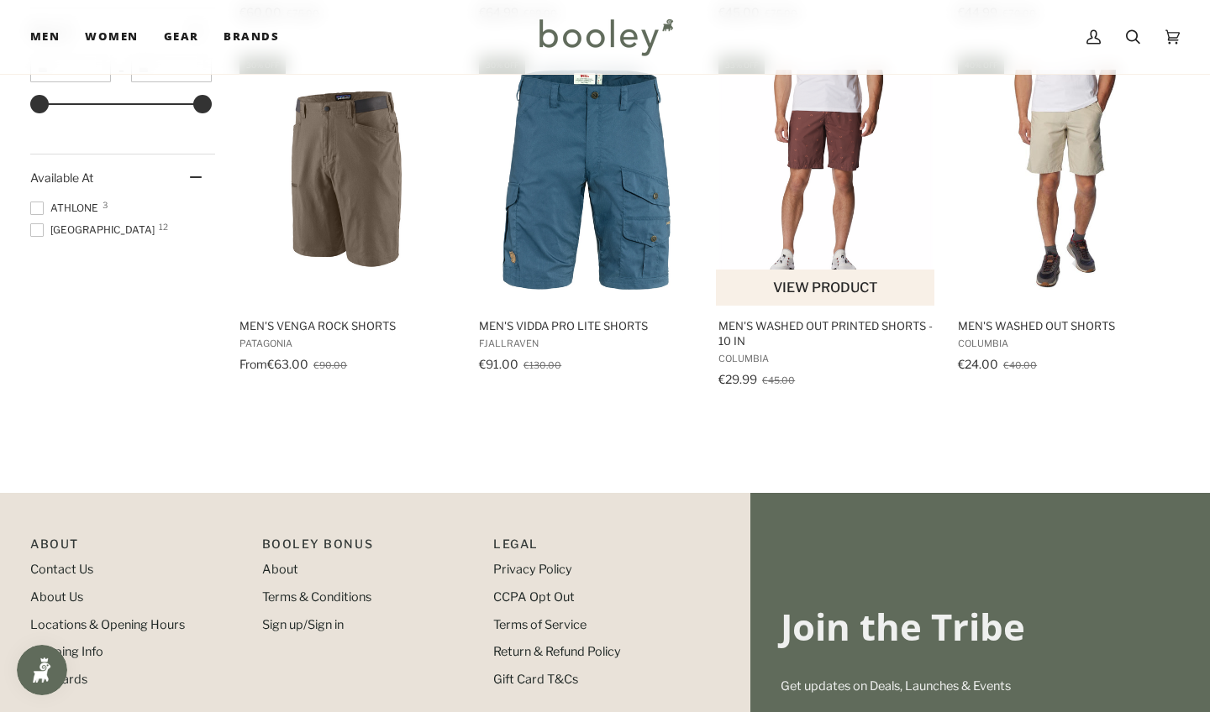
scroll to position [724, 0]
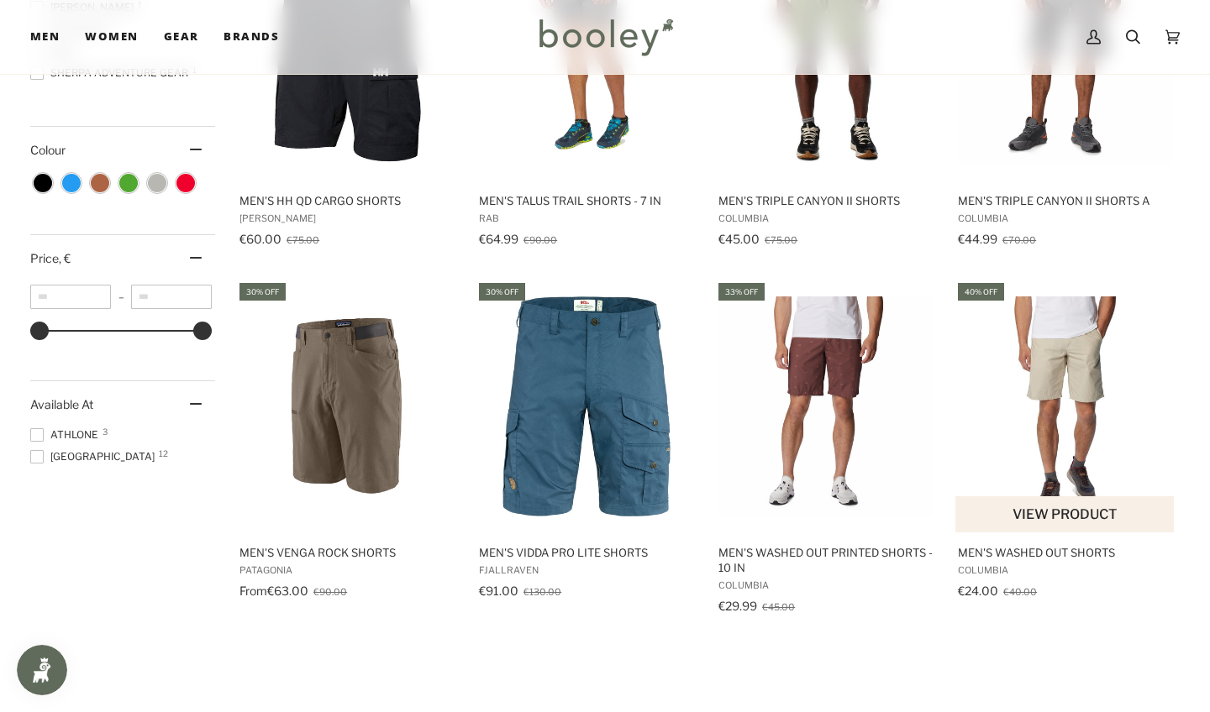
click at [1046, 351] on img "Men's Washed Out Shorts" at bounding box center [1065, 407] width 220 height 220
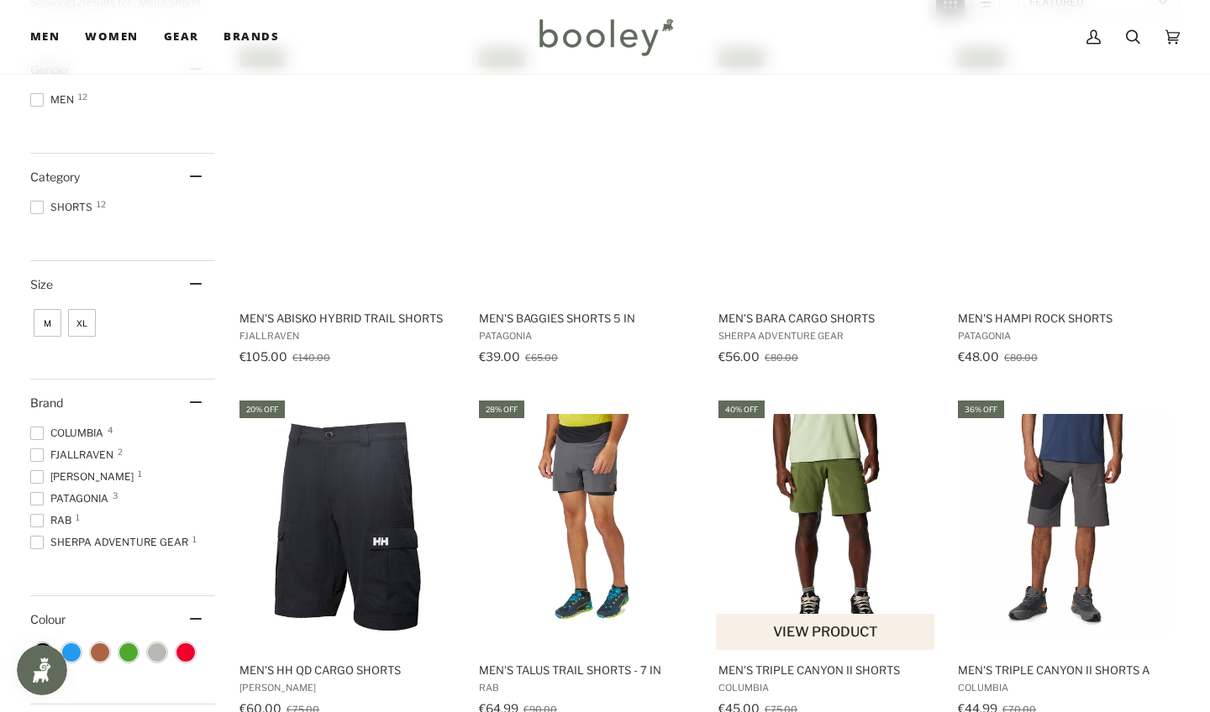
scroll to position [50, 0]
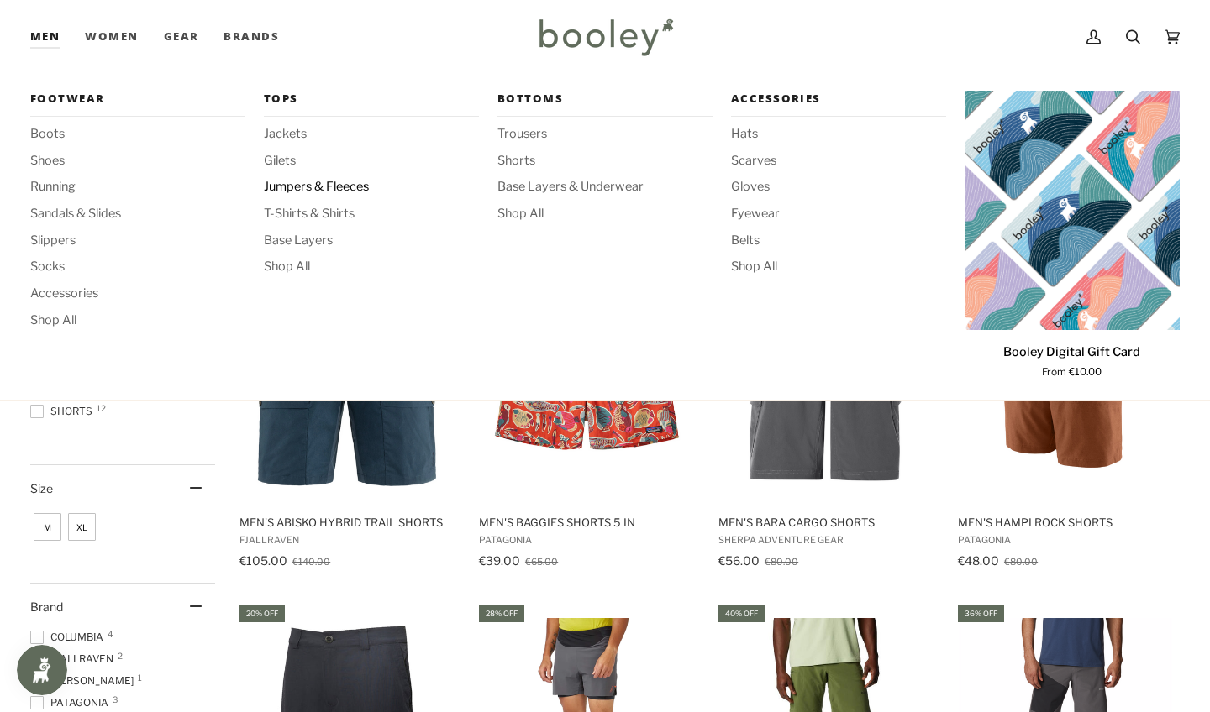
click at [290, 189] on span "Jumpers & Fleeces" at bounding box center [371, 187] width 215 height 18
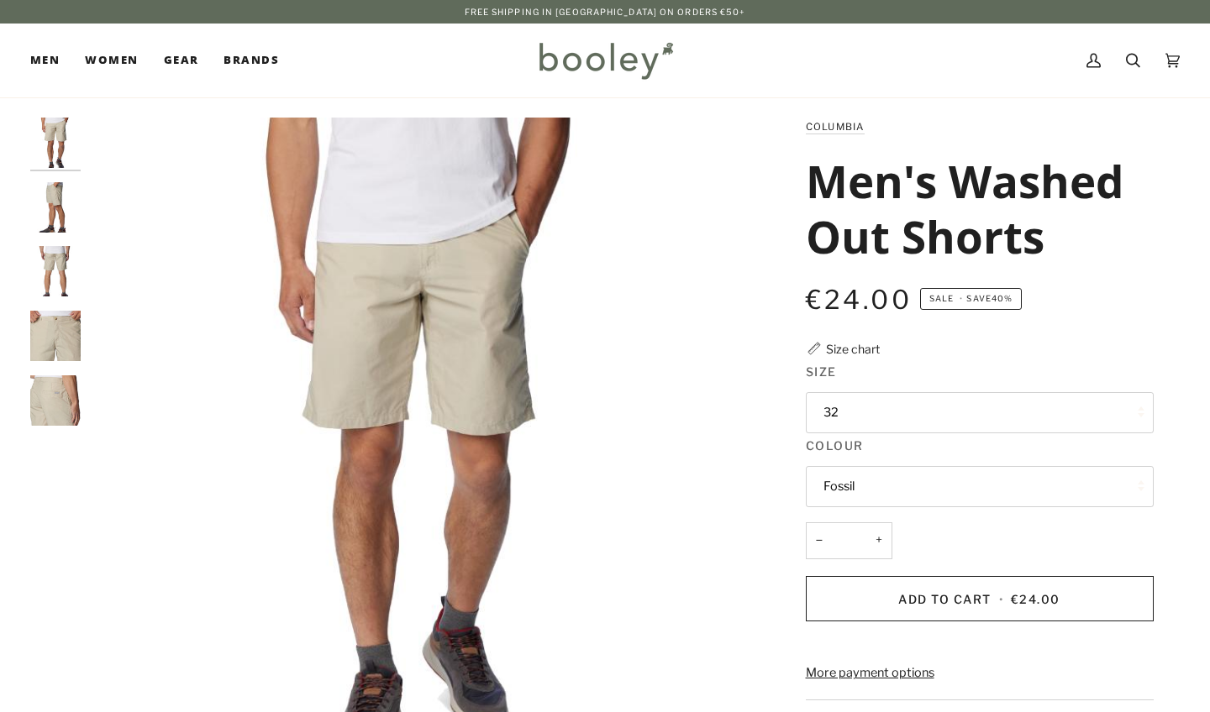
click at [60, 208] on img "Columbia Men's Washed Out Shorts Fossil - Booley Galway" at bounding box center [55, 207] width 50 height 50
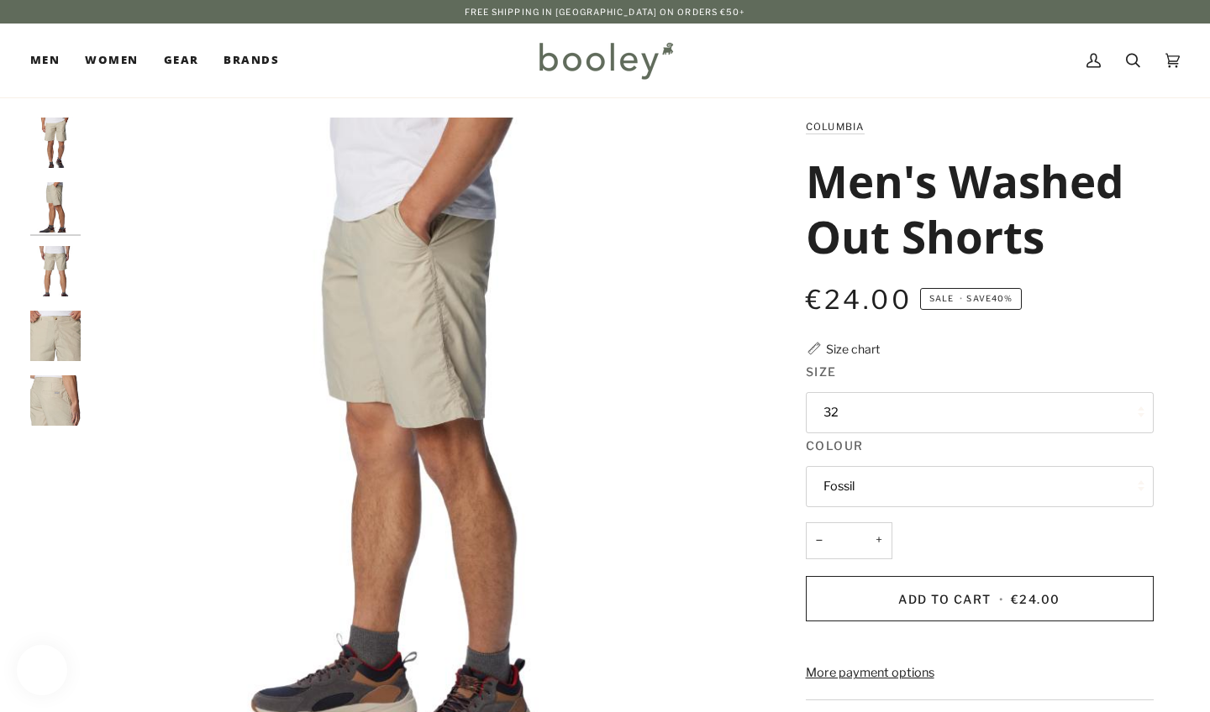
click at [61, 276] on img "Columbia Men's Washed Out Shorts Fossil - Booley Galway" at bounding box center [55, 271] width 50 height 50
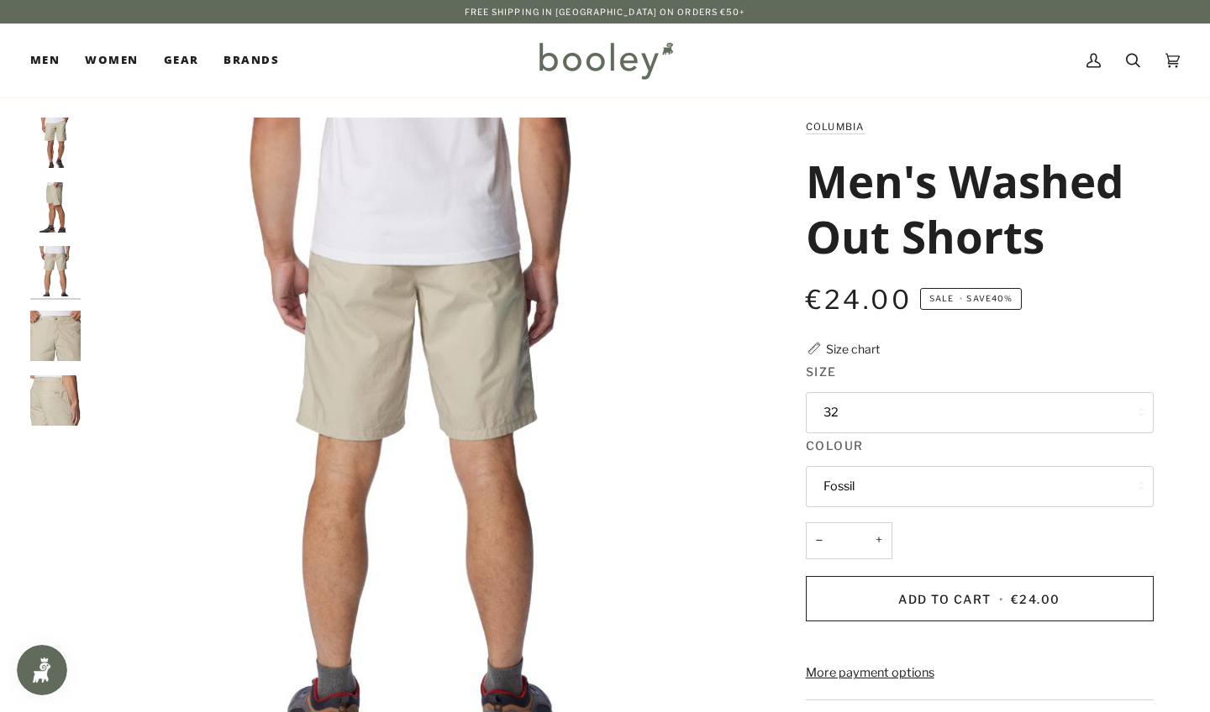
click at [57, 359] on div at bounding box center [59, 279] width 59 height 322
click at [55, 409] on img "Columbia Men's Washed Out Shorts Fossil - Booley Galway" at bounding box center [55, 401] width 50 height 50
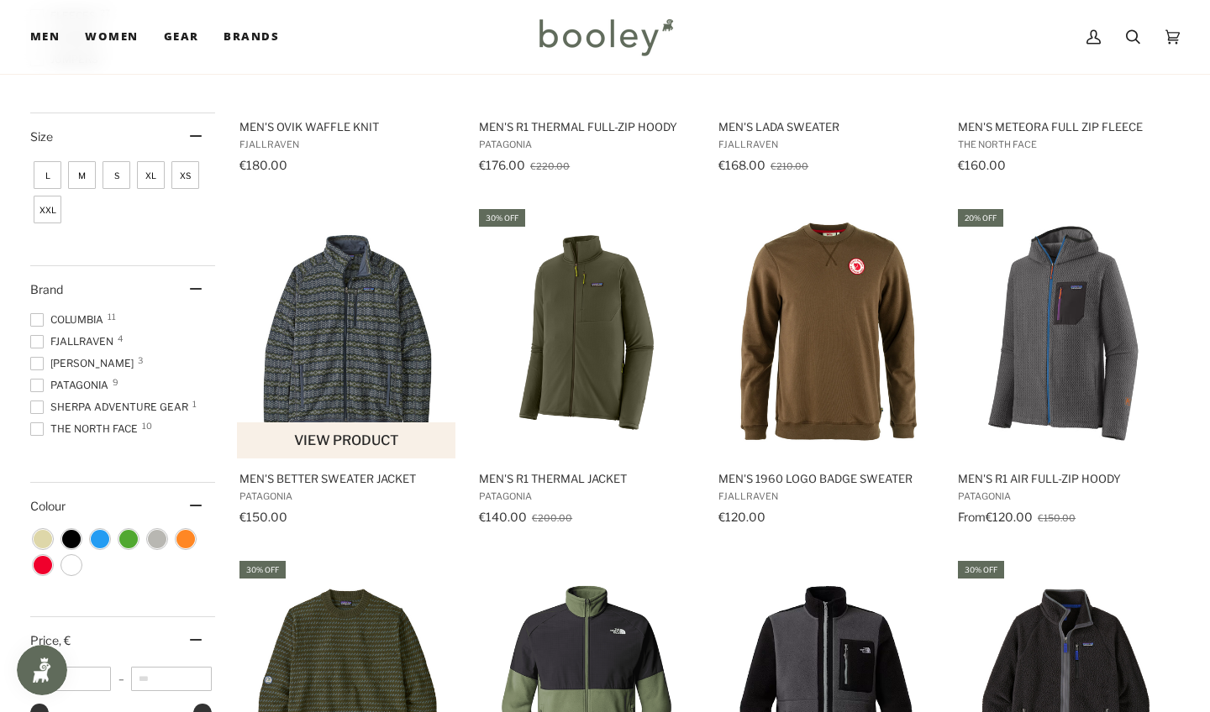
scroll to position [449, 0]
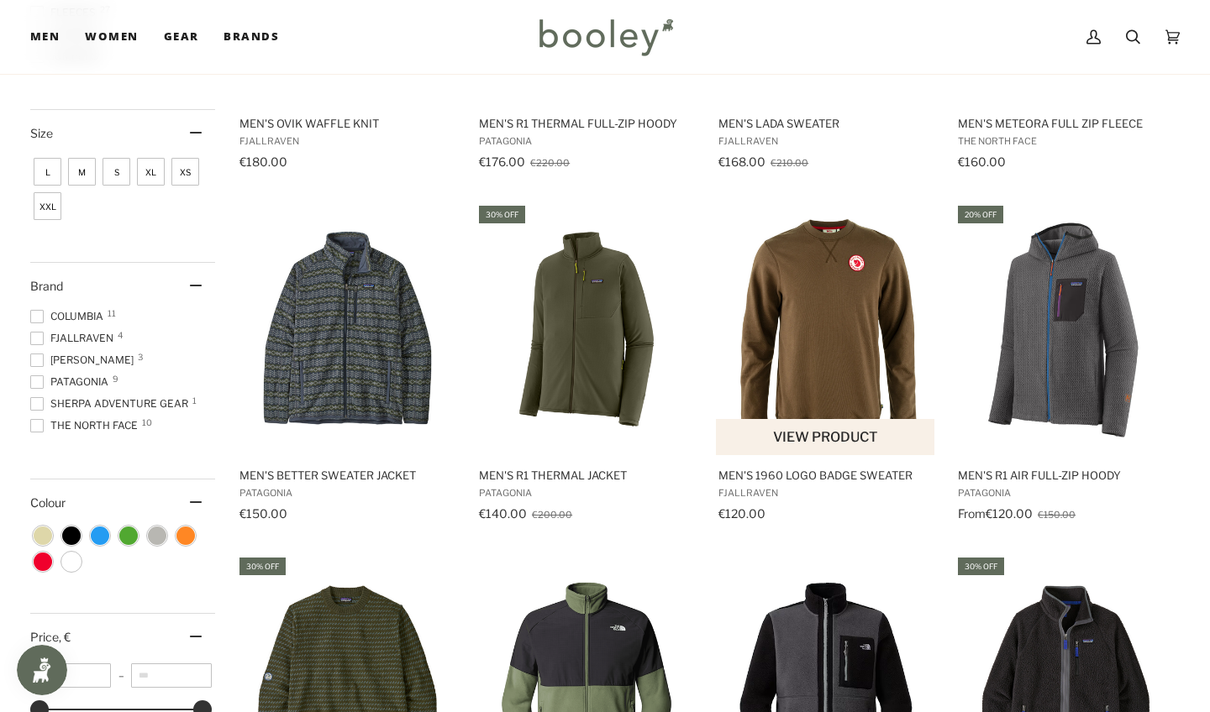
click at [813, 292] on img "Men's 1960 Logo Badge Sweater" at bounding box center [826, 329] width 220 height 220
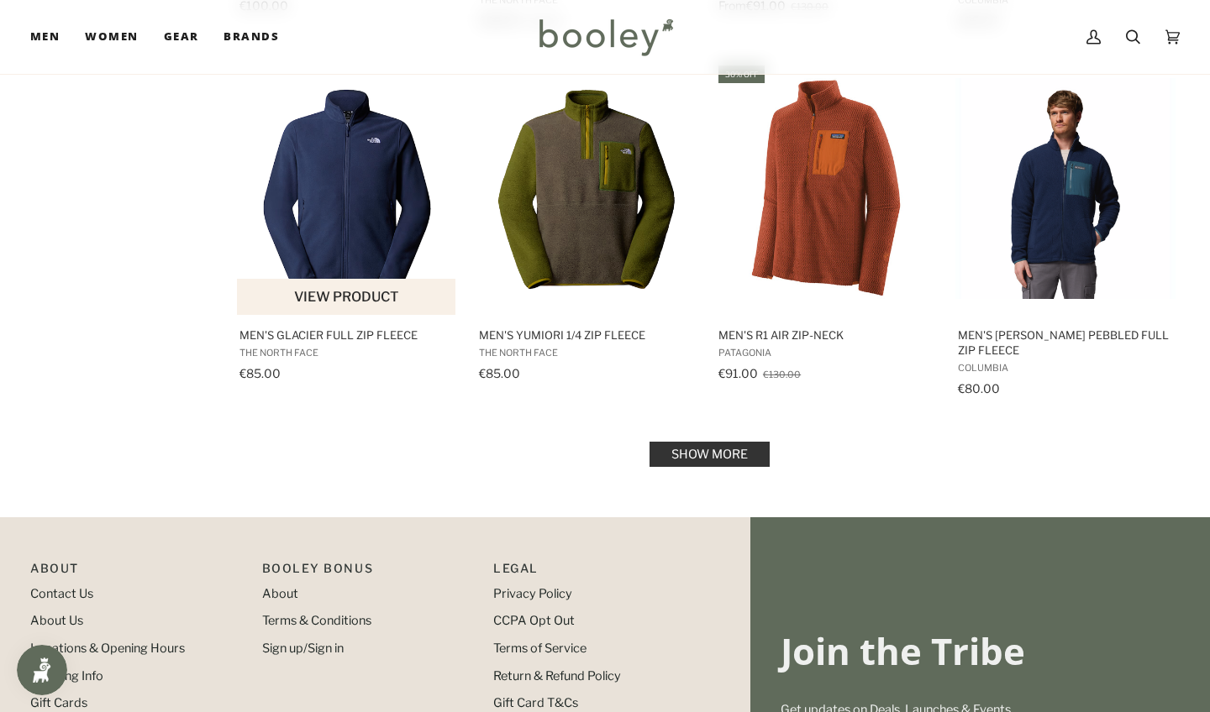
scroll to position [1663, 0]
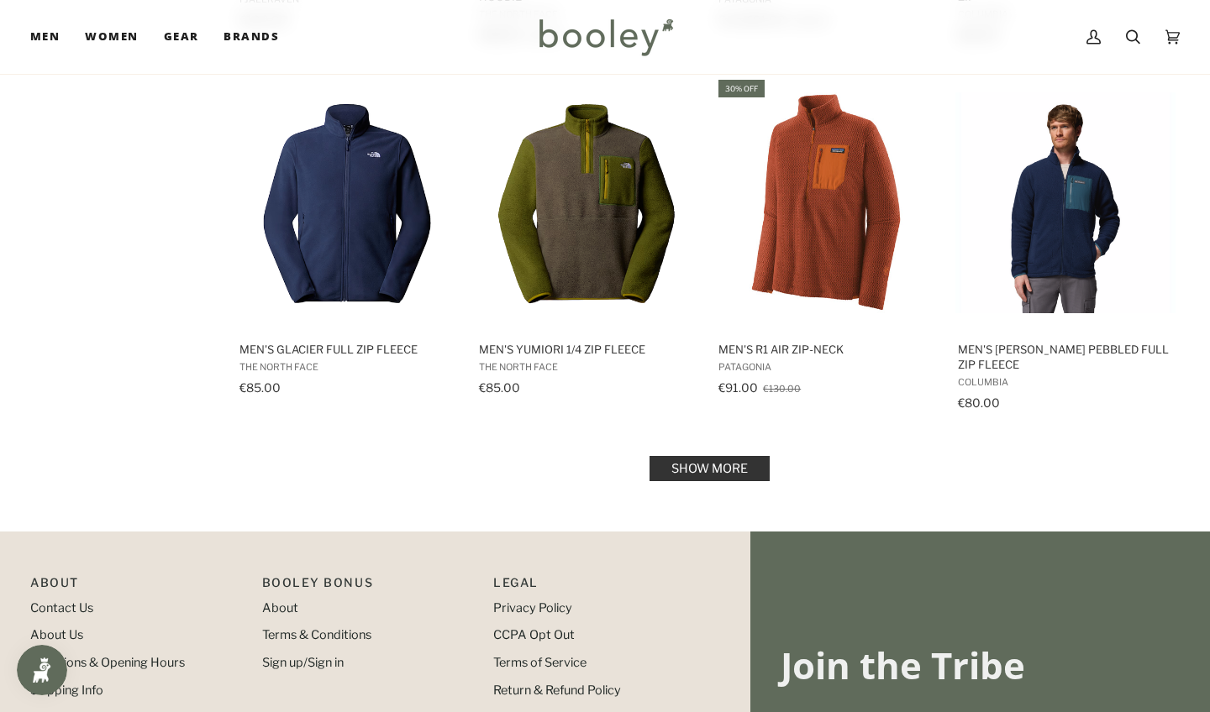
click at [703, 468] on link "Show more" at bounding box center [709, 468] width 120 height 25
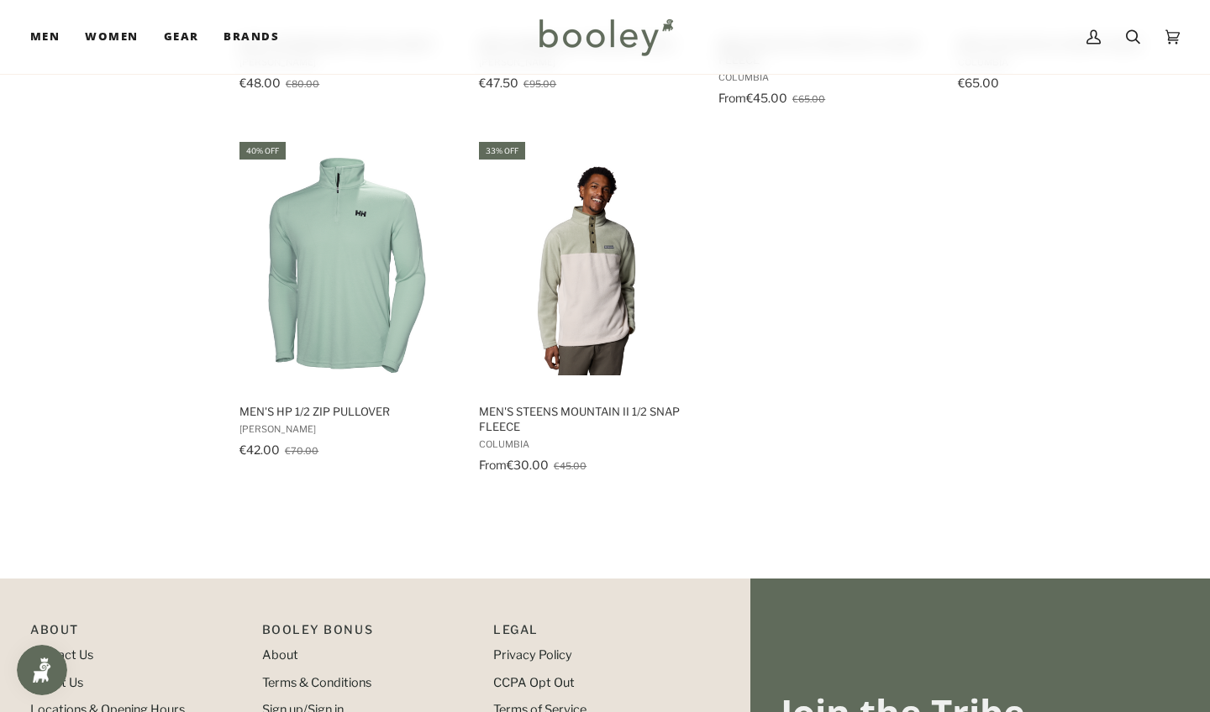
scroll to position [3438, 0]
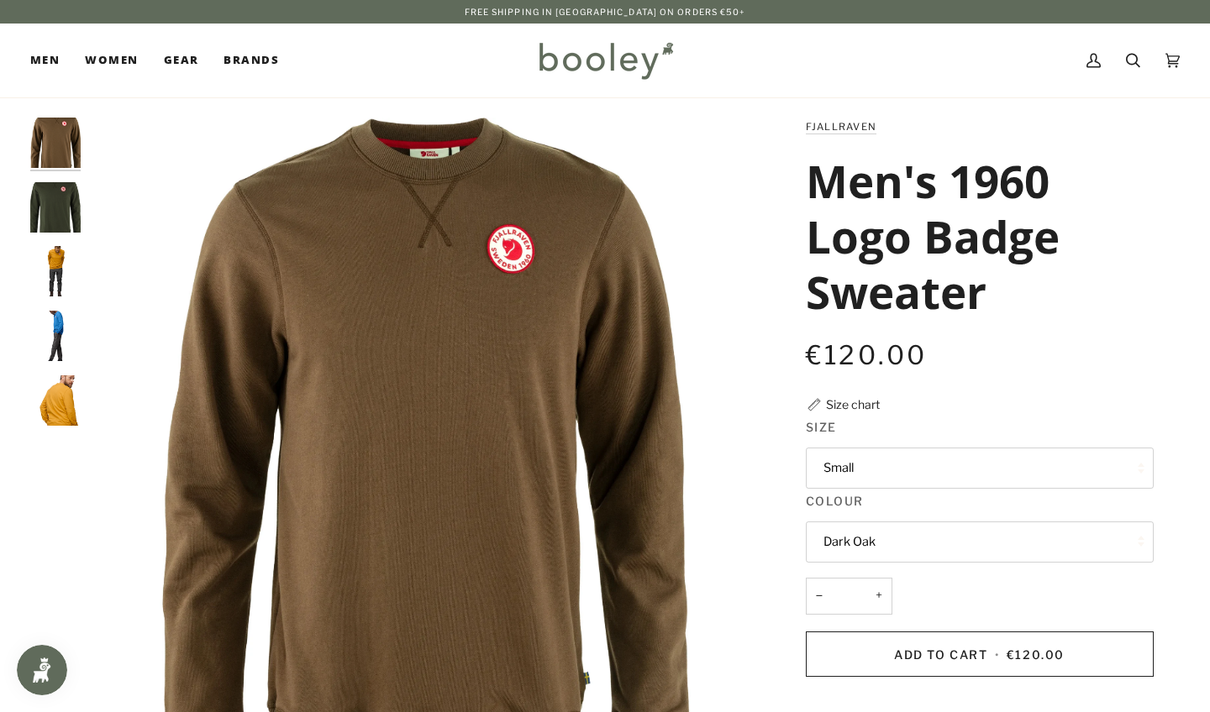
click at [51, 197] on img "Fjallraven Men's 1960 Logo Badge Sweater Deep Forest - Booley Galway" at bounding box center [55, 207] width 50 height 50
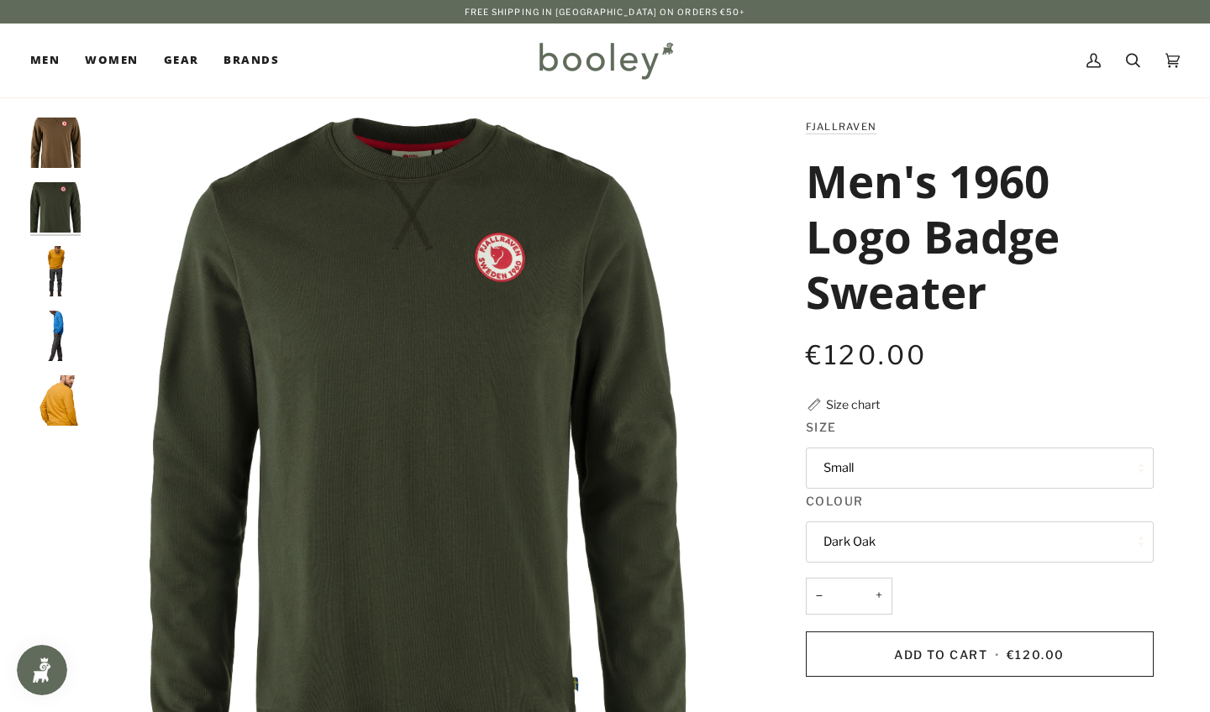
click at [56, 256] on img "Fjallraven Men's 1960 Logo Badge Sweater - Booley Galway" at bounding box center [55, 271] width 50 height 50
